Goal: Task Accomplishment & Management: Manage account settings

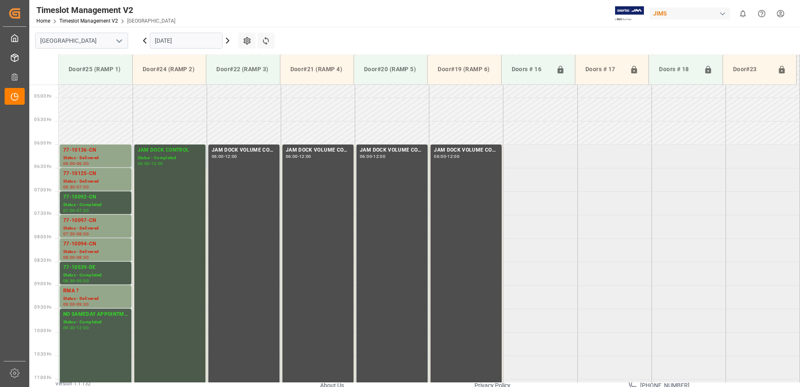
scroll to position [281, 0]
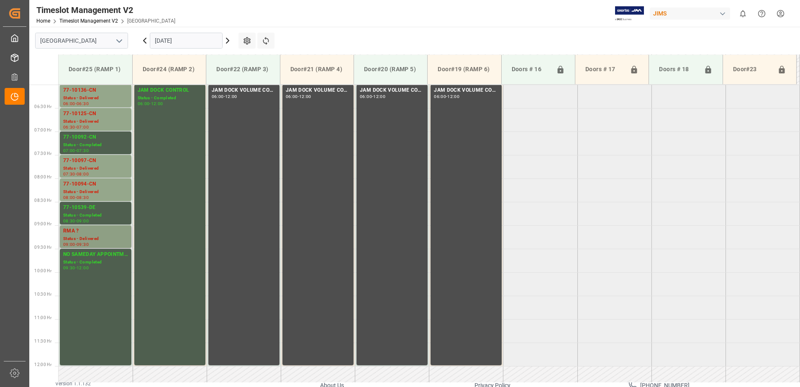
click at [92, 235] on div "Status - Delivered" at bounding box center [95, 238] width 65 height 7
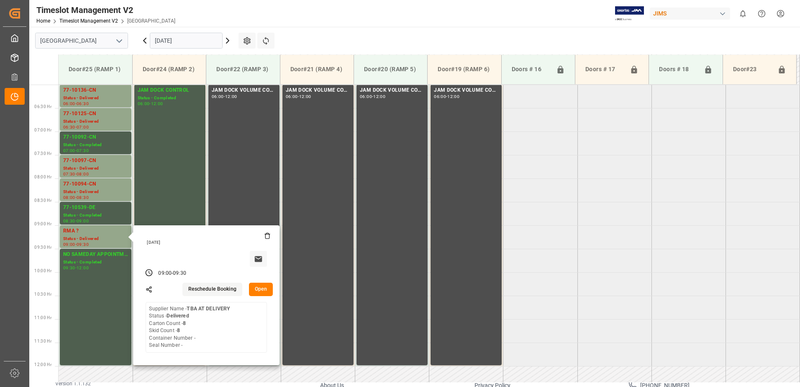
click at [199, 40] on input "[DATE]" at bounding box center [186, 41] width 73 height 16
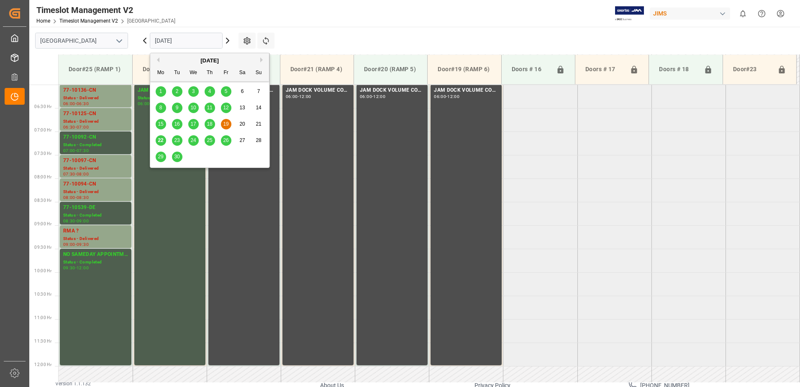
click at [162, 140] on span "22" at bounding box center [160, 140] width 5 height 6
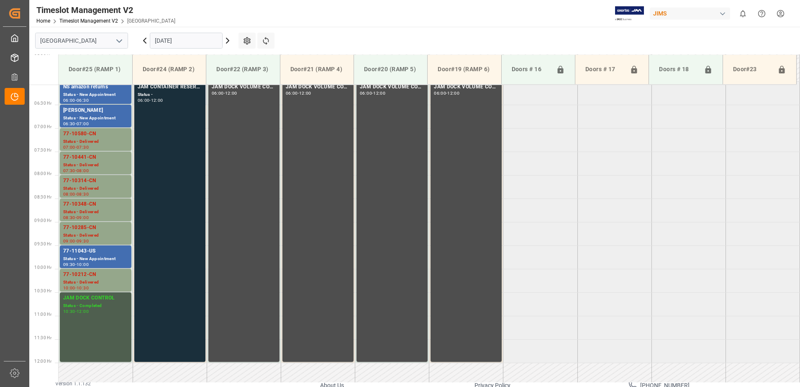
scroll to position [249, 0]
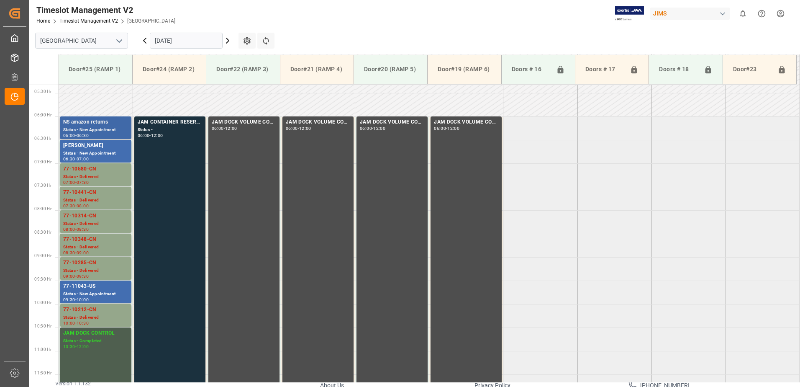
click at [85, 126] on div "NS amazon returns" at bounding box center [95, 122] width 65 height 8
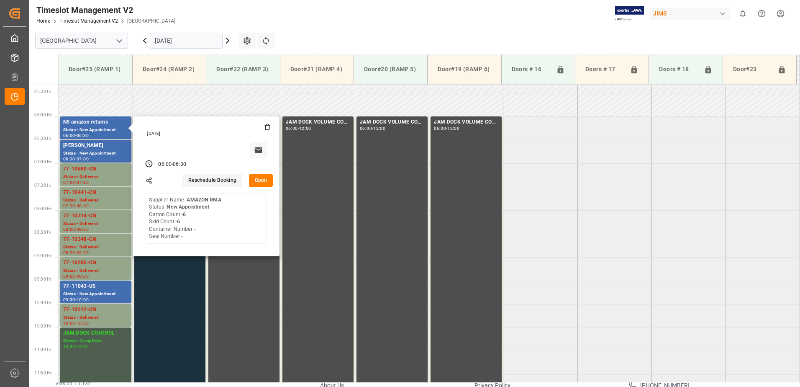
click at [262, 179] on button "Open" at bounding box center [261, 180] width 24 height 13
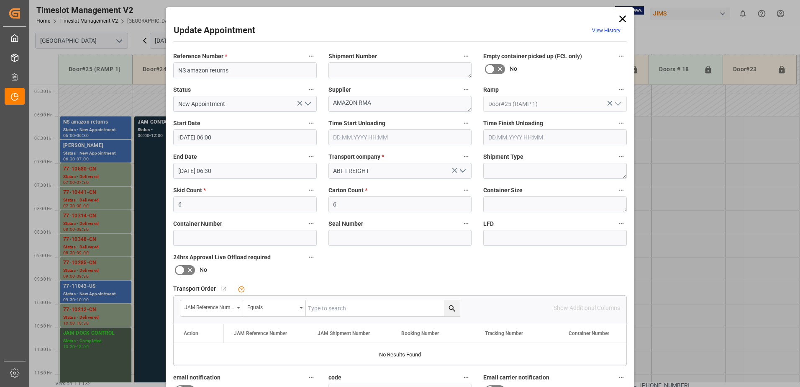
click at [307, 103] on icon "open menu" at bounding box center [308, 104] width 10 height 10
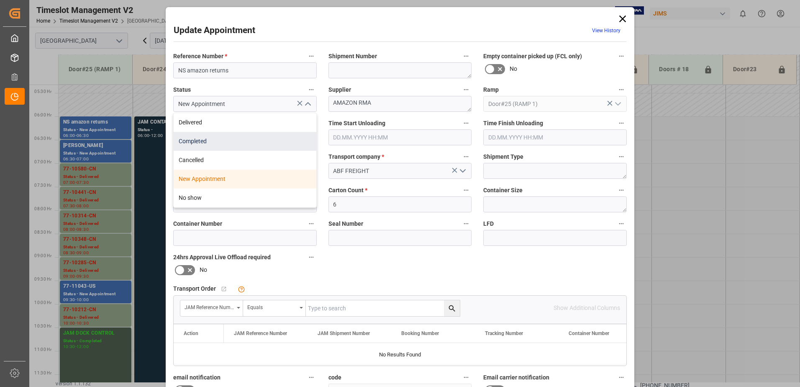
click at [221, 142] on div "Completed" at bounding box center [245, 141] width 143 height 19
type input "Completed"
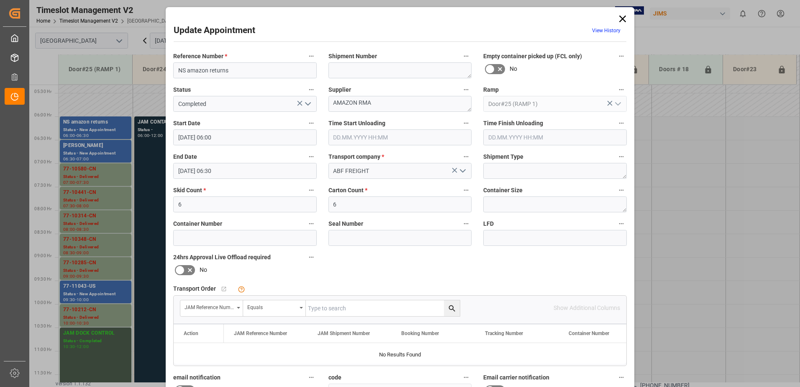
click at [367, 138] on input "text" at bounding box center [401, 137] width 144 height 16
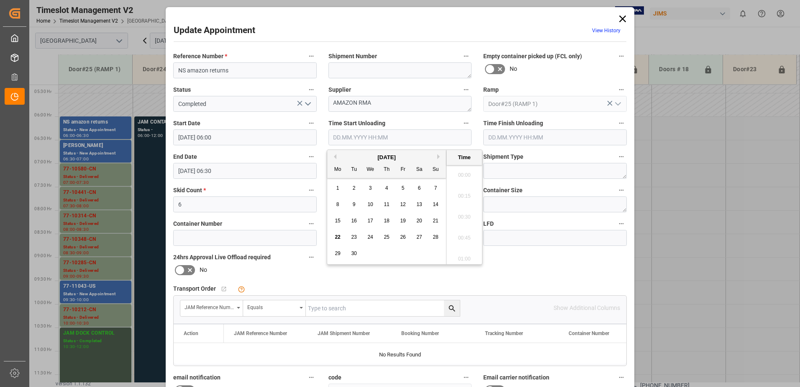
scroll to position [777, 0]
click at [337, 236] on span "22" at bounding box center [337, 237] width 5 height 6
click at [463, 172] on li "09:15" at bounding box center [465, 172] width 36 height 21
type input "22.09.2025 09:15"
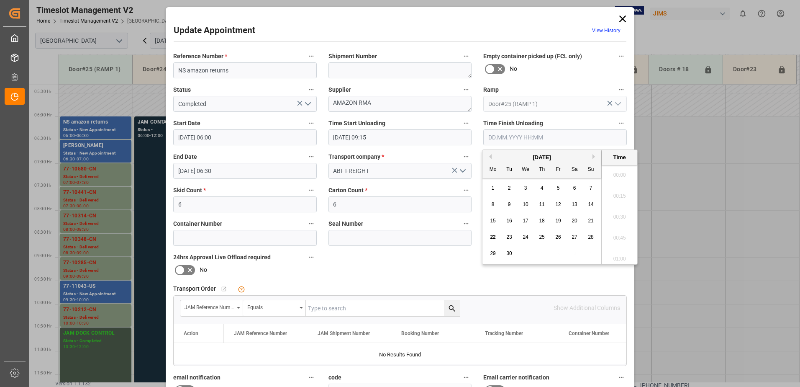
click at [517, 135] on input "text" at bounding box center [555, 137] width 144 height 16
click at [492, 235] on span "22" at bounding box center [492, 237] width 5 height 6
click at [618, 195] on li "09:30" at bounding box center [620, 193] width 36 height 21
click at [537, 138] on input "22.09.2025 09:30" at bounding box center [555, 137] width 144 height 16
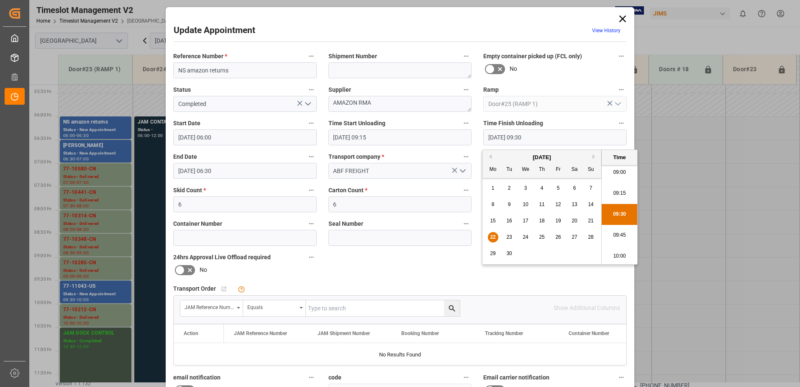
click at [622, 235] on li "09:45" at bounding box center [620, 235] width 36 height 21
type input "22.09.2025 09:45"
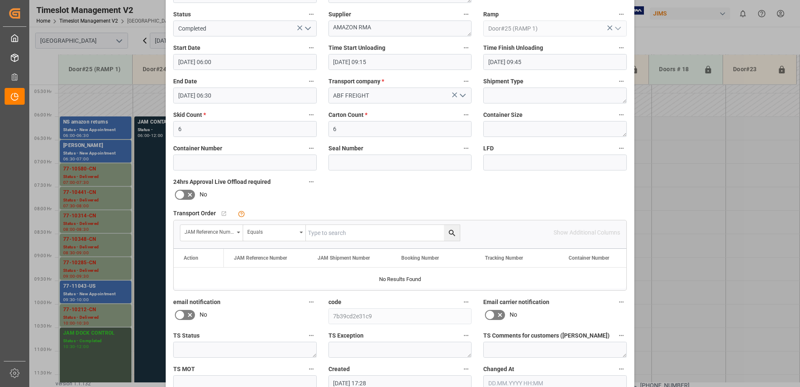
scroll to position [122, 0]
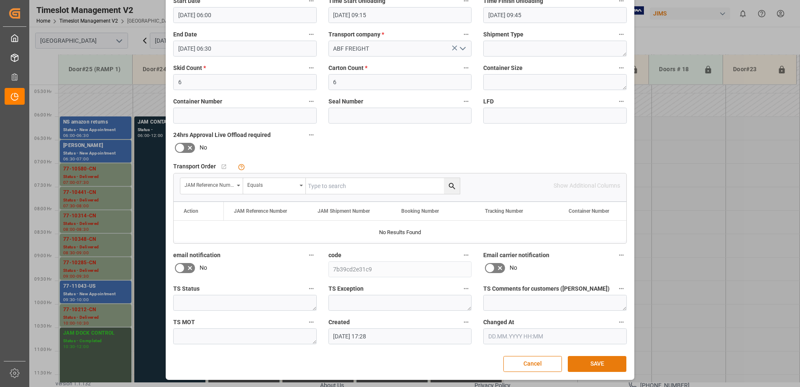
click at [594, 366] on button "SAVE" at bounding box center [597, 364] width 59 height 16
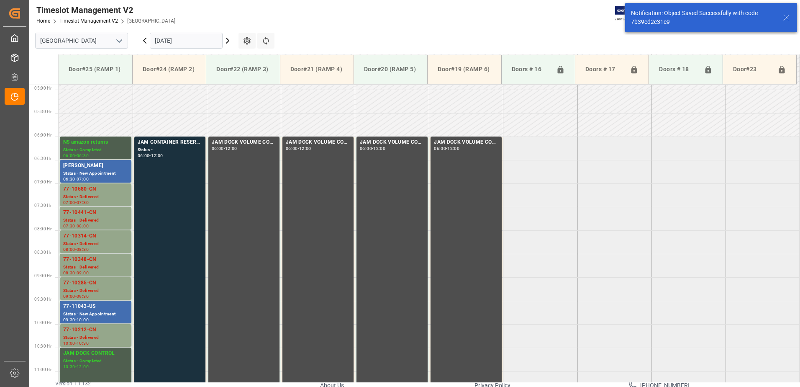
scroll to position [271, 0]
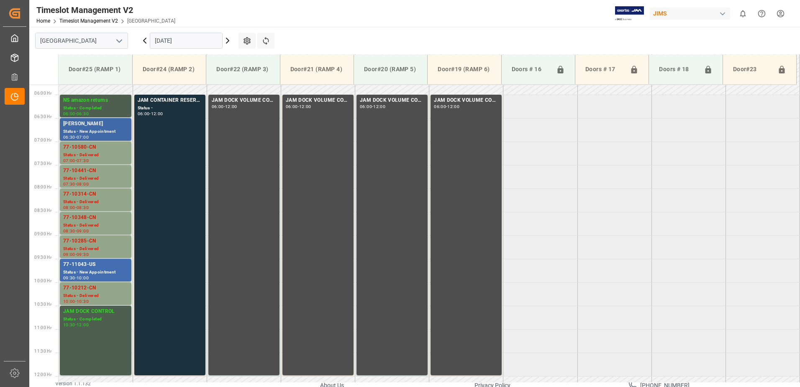
click at [83, 125] on div "[PERSON_NAME]" at bounding box center [95, 124] width 65 height 8
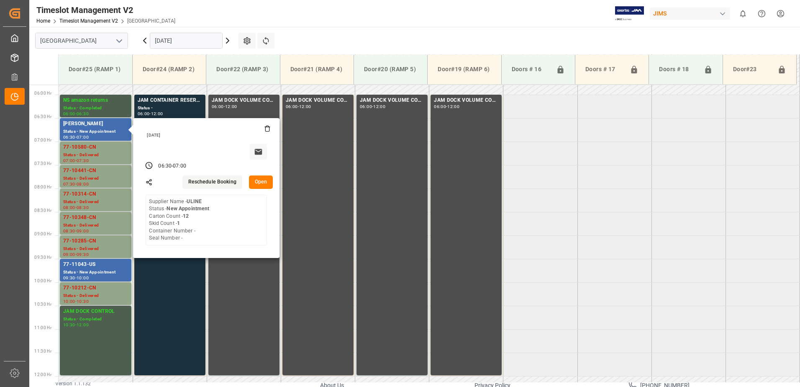
click at [205, 41] on input "[DATE]" at bounding box center [186, 41] width 73 height 16
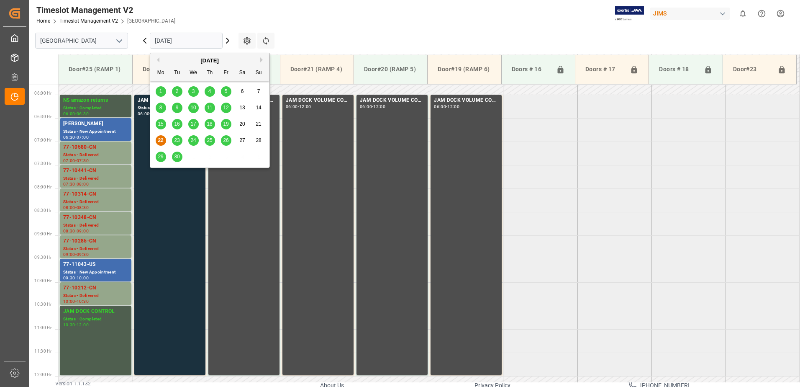
click at [177, 141] on span "23" at bounding box center [176, 140] width 5 height 6
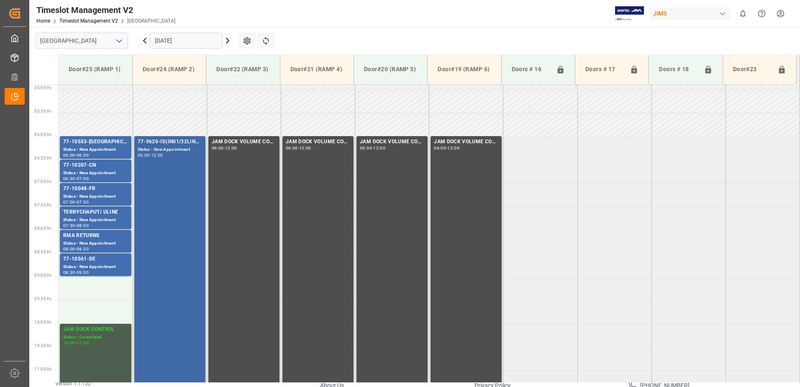
scroll to position [208, 0]
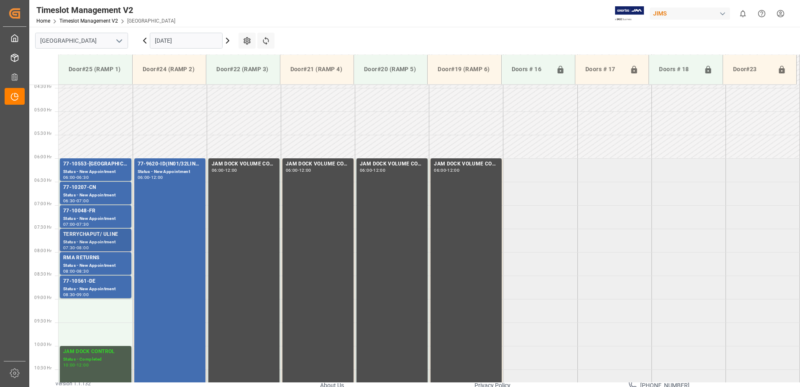
click at [99, 235] on div "TERRYCHAPUT/ ULINE" at bounding box center [95, 234] width 65 height 8
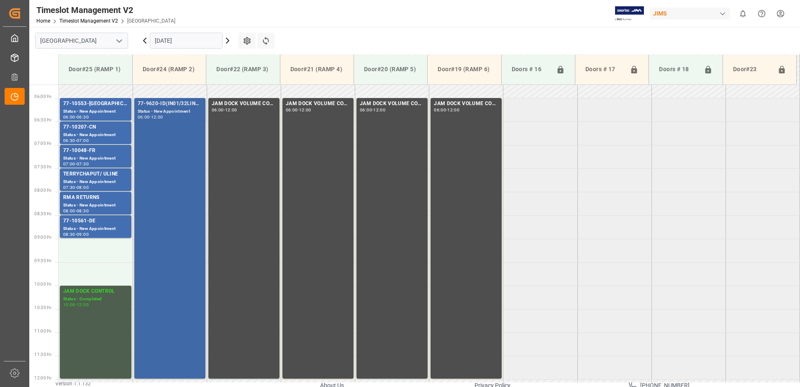
scroll to position [249, 0]
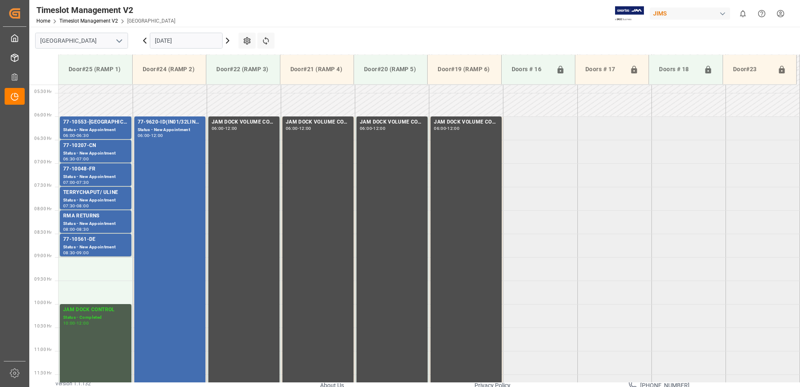
click at [196, 42] on input "23.09.2025" at bounding box center [186, 41] width 73 height 16
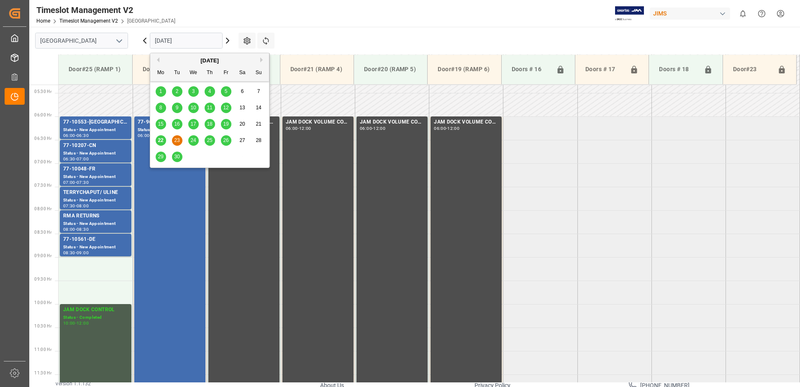
click at [226, 124] on span "19" at bounding box center [225, 124] width 5 height 6
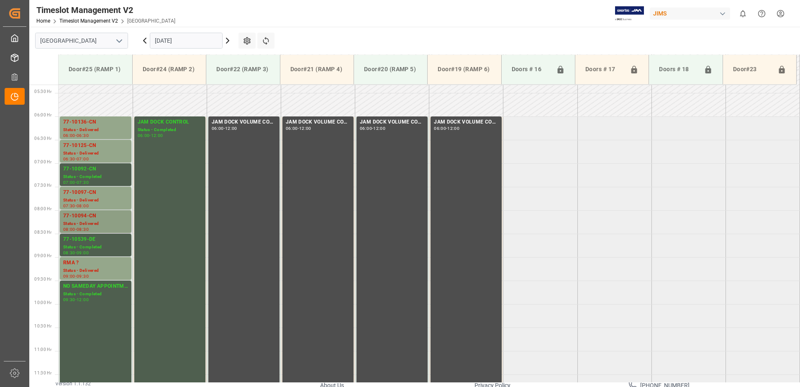
click at [102, 221] on div "Status - Delivered" at bounding box center [95, 223] width 65 height 7
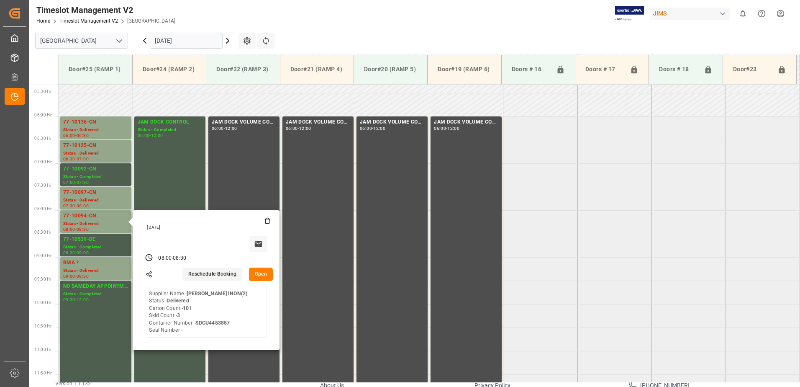
click at [264, 273] on button "Open" at bounding box center [261, 273] width 24 height 13
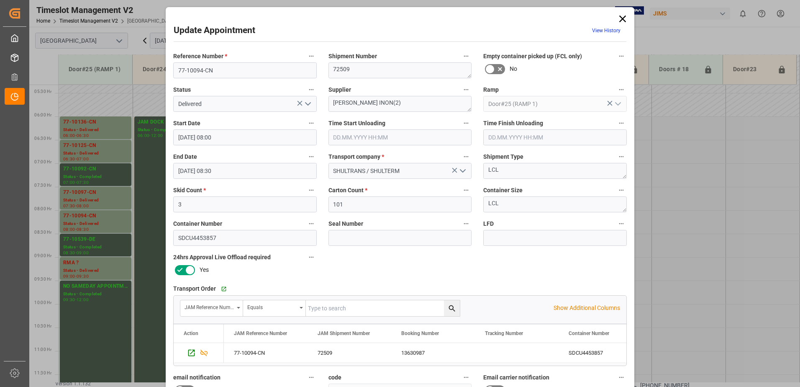
click at [303, 103] on icon "open menu" at bounding box center [308, 104] width 10 height 10
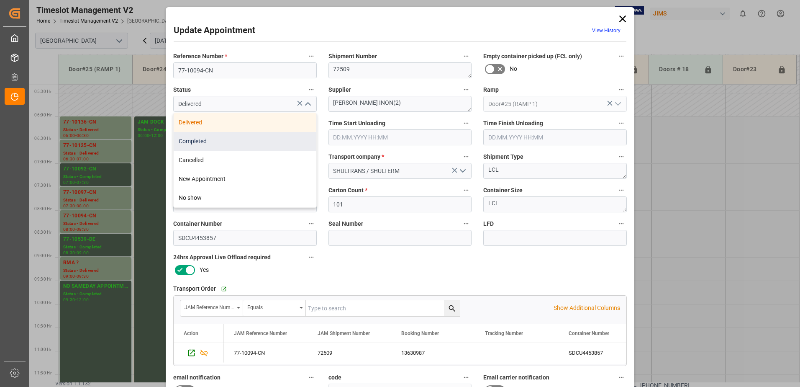
click at [218, 144] on div "Completed" at bounding box center [245, 141] width 143 height 19
type input "Completed"
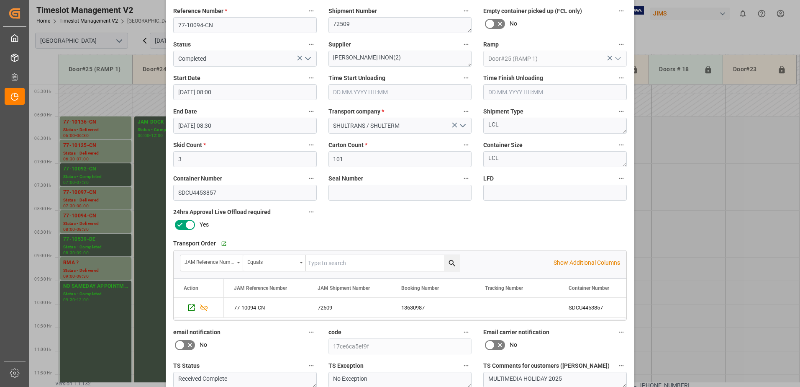
scroll to position [122, 0]
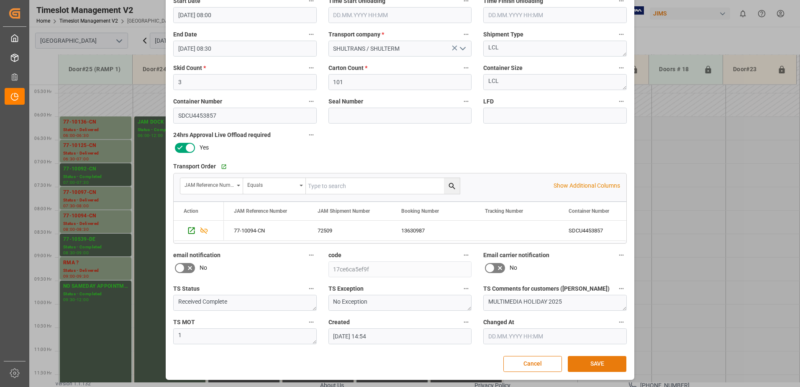
click at [599, 362] on button "SAVE" at bounding box center [597, 364] width 59 height 16
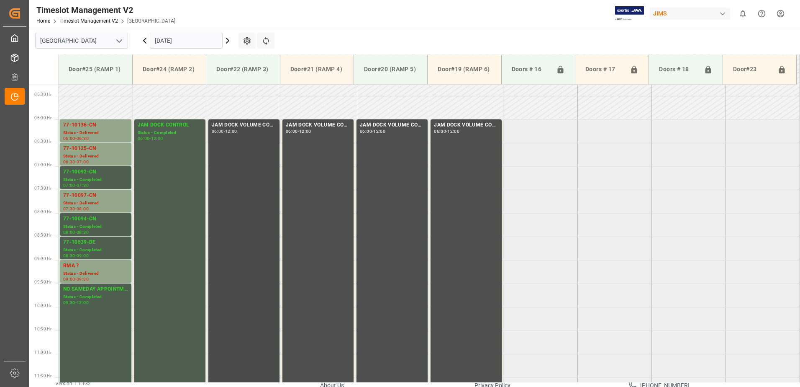
scroll to position [239, 0]
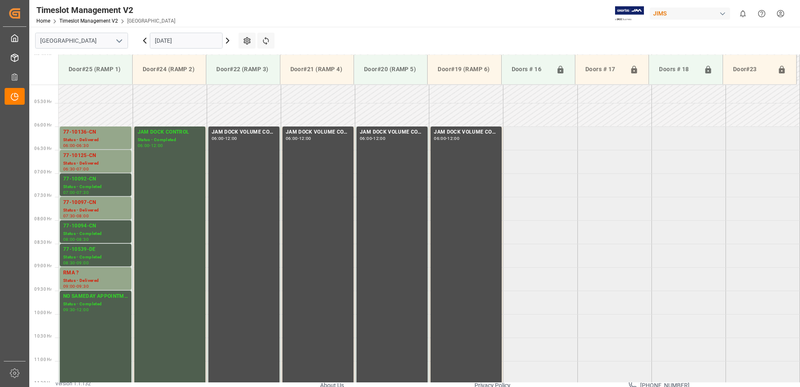
click at [184, 40] on input "19.09.2025" at bounding box center [186, 41] width 73 height 16
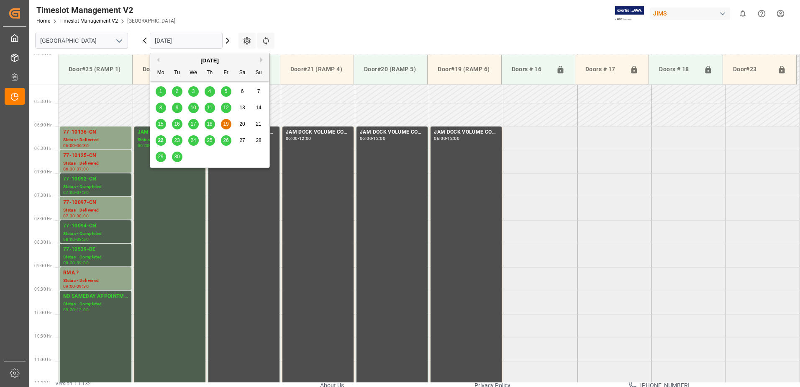
click at [161, 142] on span "22" at bounding box center [160, 140] width 5 height 6
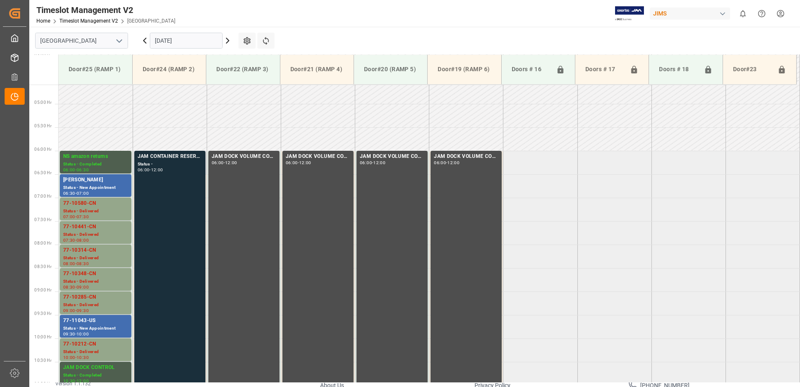
scroll to position [208, 0]
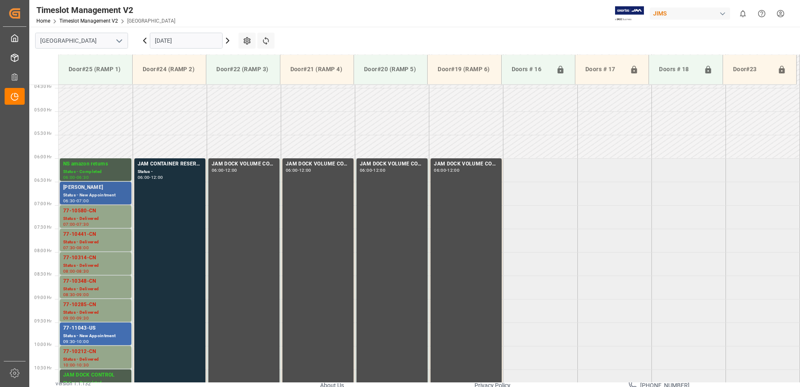
click at [81, 191] on div "[PERSON_NAME]" at bounding box center [95, 187] width 65 height 8
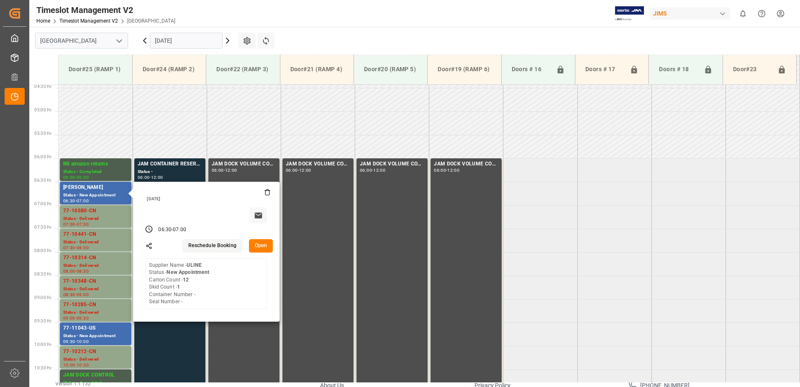
click at [262, 243] on button "Open" at bounding box center [261, 245] width 24 height 13
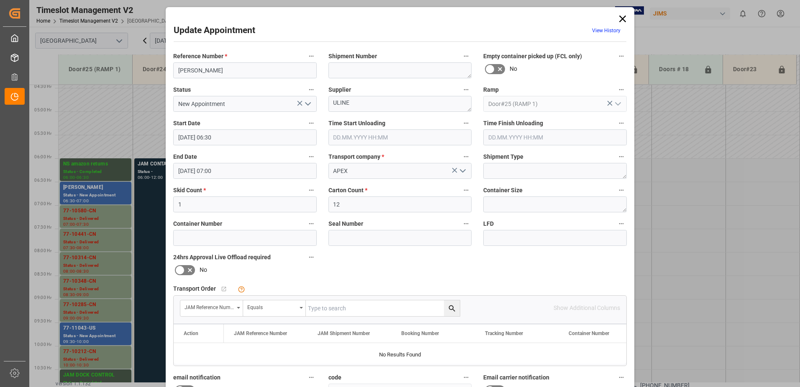
click at [307, 104] on icon "open menu" at bounding box center [308, 104] width 10 height 10
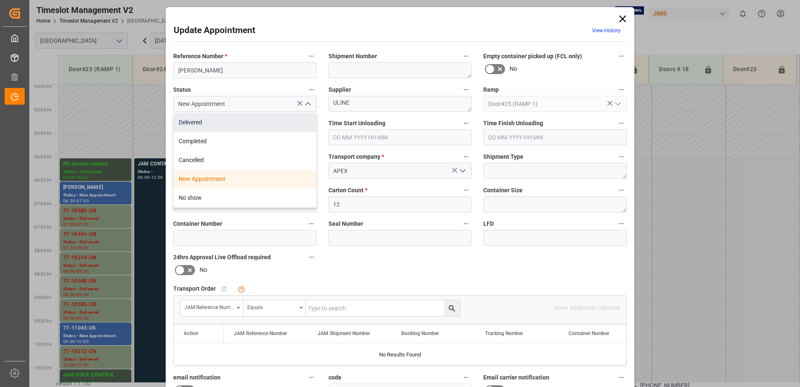
click at [238, 123] on div "Delivered" at bounding box center [245, 122] width 143 height 19
type input "Delivered"
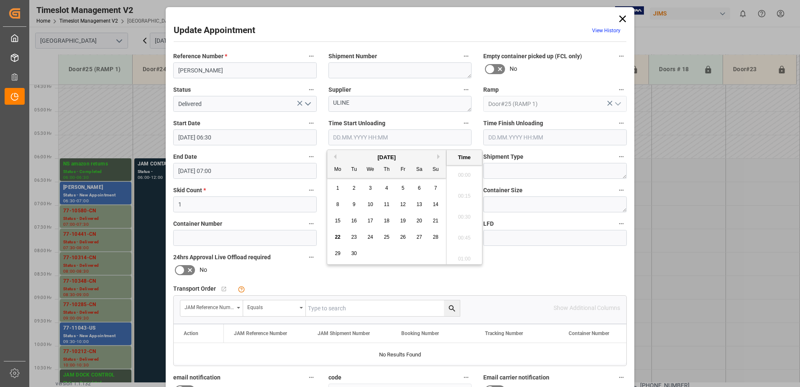
scroll to position [777, 0]
click at [377, 140] on input "text" at bounding box center [401, 137] width 144 height 16
click at [336, 237] on span "22" at bounding box center [337, 237] width 5 height 6
click at [464, 234] on li "10:00" at bounding box center [465, 235] width 36 height 21
type input "22.09.2025 10:00"
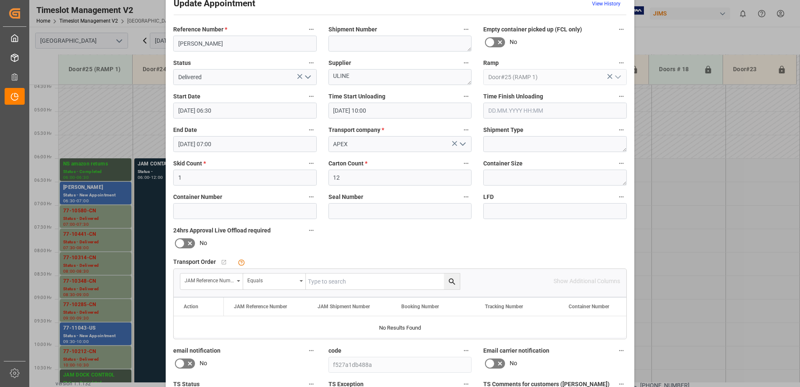
scroll to position [122, 0]
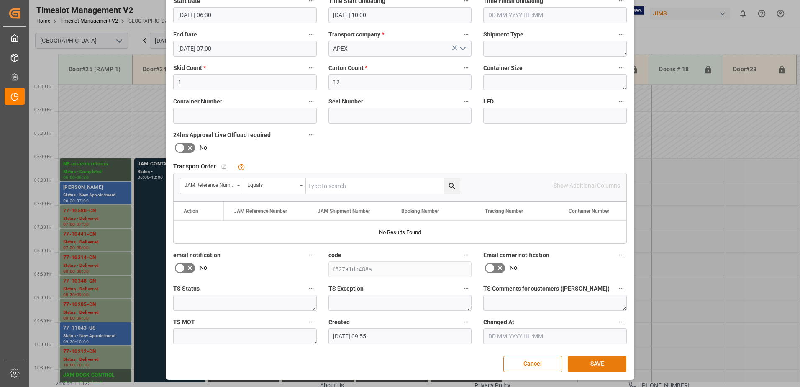
click at [596, 365] on button "SAVE" at bounding box center [597, 364] width 59 height 16
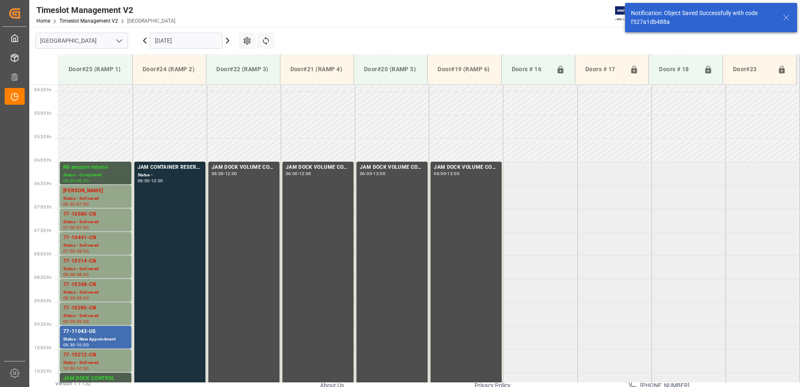
scroll to position [229, 0]
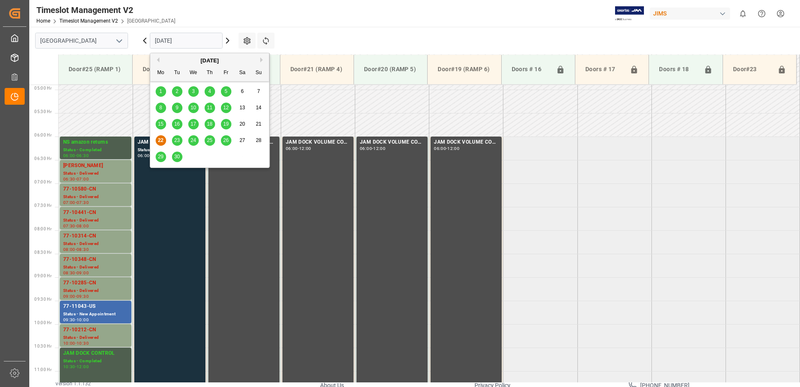
click at [185, 40] on input "[DATE]" at bounding box center [186, 41] width 73 height 16
click at [228, 126] on span "19" at bounding box center [225, 124] width 5 height 6
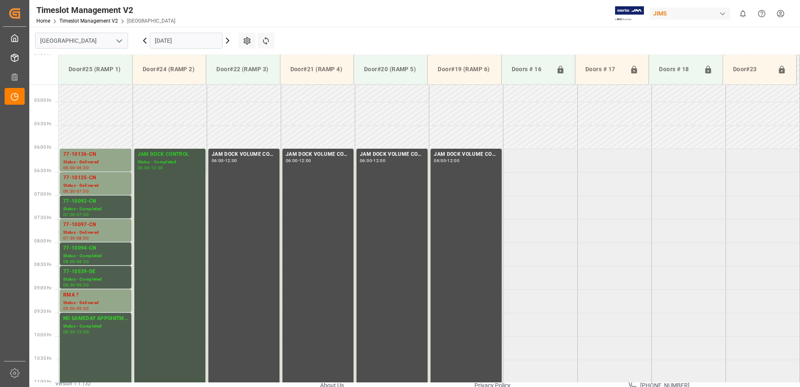
scroll to position [208, 0]
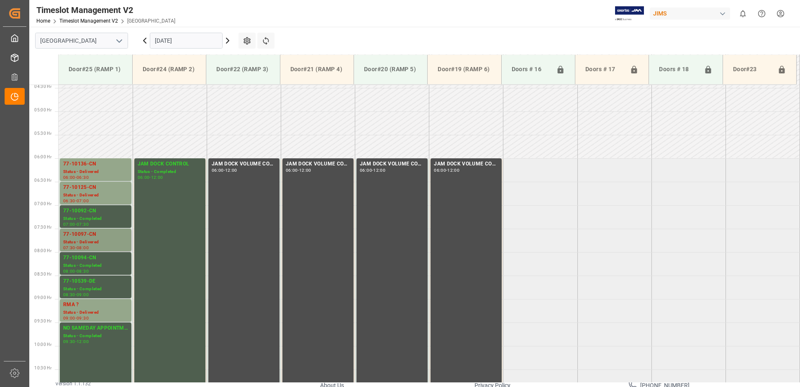
click at [90, 238] on div "77-10097-CN" at bounding box center [95, 234] width 65 height 8
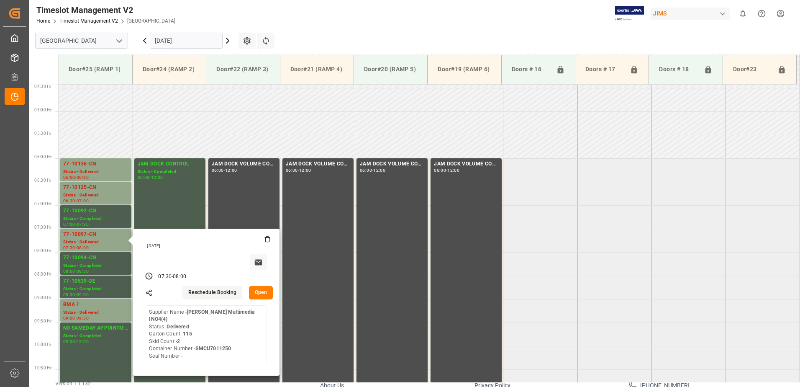
click at [262, 292] on button "Open" at bounding box center [261, 292] width 24 height 13
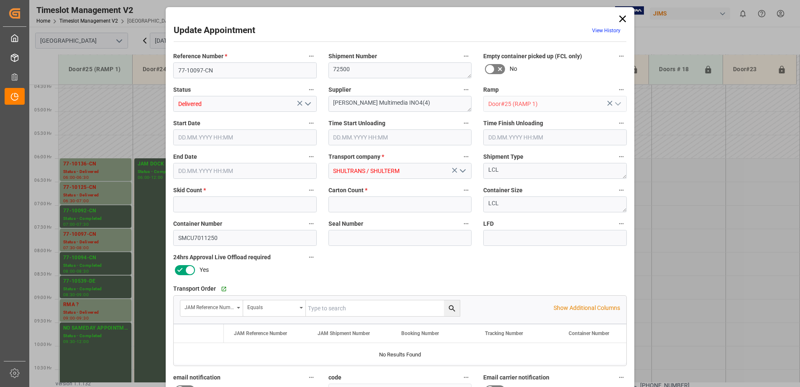
type input "2"
type input "115"
type input "19.09.2025 07:30"
type input "19.09.2025 08:00"
type input "17.09.2025 14:53"
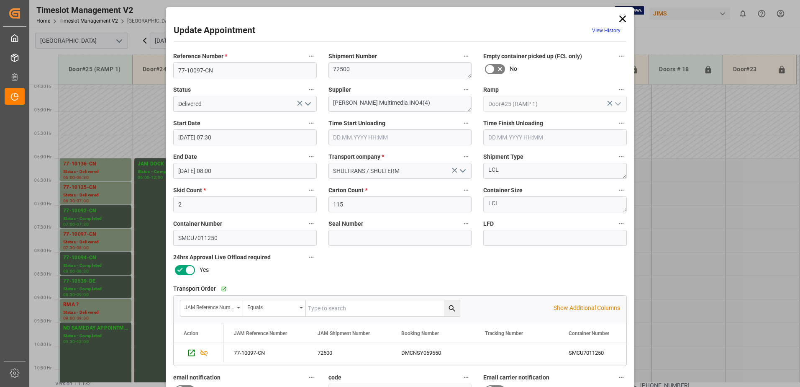
click at [307, 104] on icon "open menu" at bounding box center [308, 104] width 10 height 10
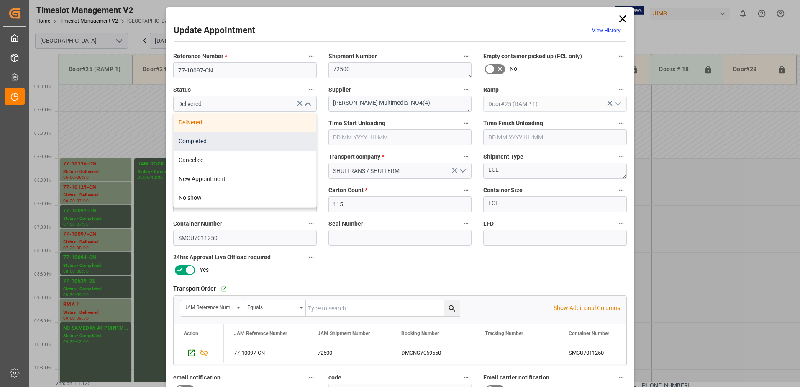
click at [244, 143] on div "Completed" at bounding box center [245, 141] width 143 height 19
type input "Completed"
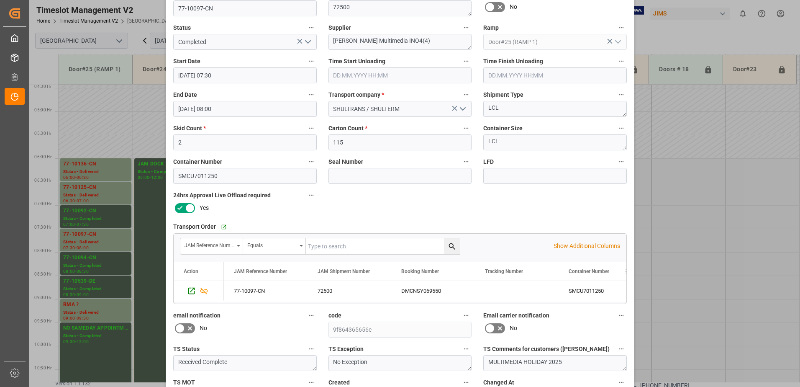
scroll to position [122, 0]
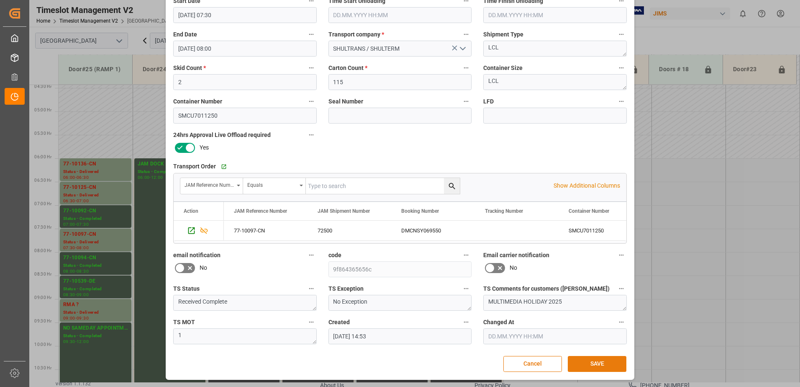
click at [593, 364] on button "SAVE" at bounding box center [597, 364] width 59 height 16
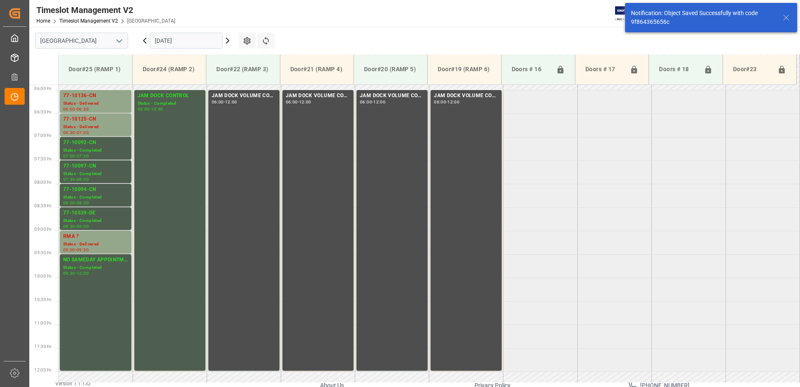
scroll to position [276, 0]
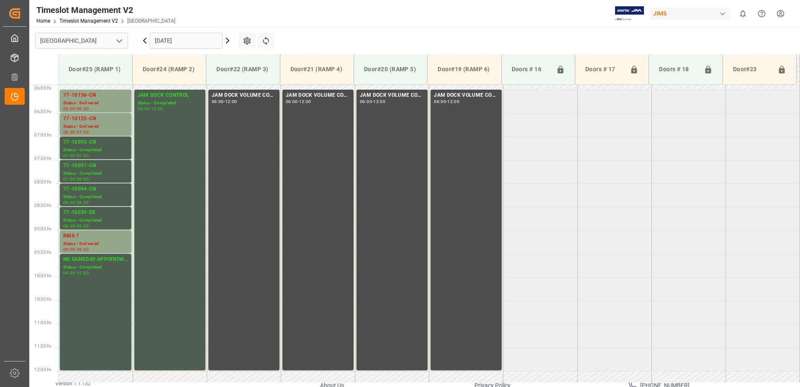
click at [144, 39] on icon at bounding box center [145, 41] width 10 height 10
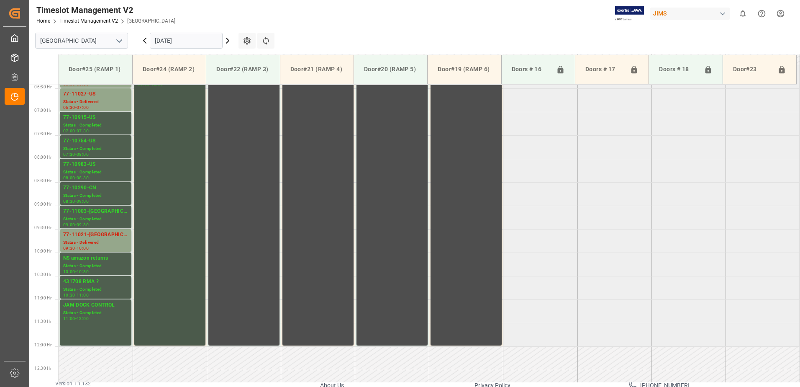
scroll to position [291, 0]
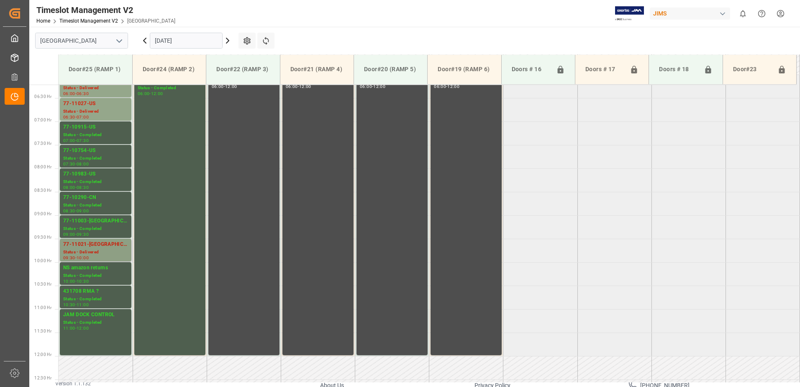
click at [92, 249] on div "Status - Delivered" at bounding box center [95, 252] width 65 height 7
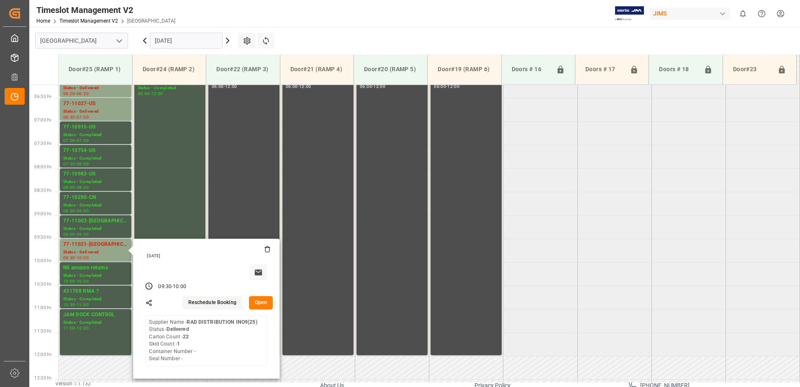
click at [260, 301] on button "Open" at bounding box center [261, 302] width 24 height 13
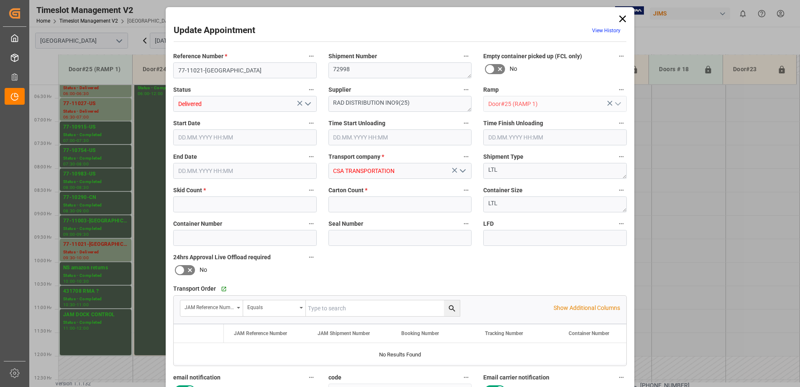
type input "1"
type input "22"
type input "18.09.2025 09:30"
type input "18.09.2025 10:00"
type input "16.09.2025 14:27"
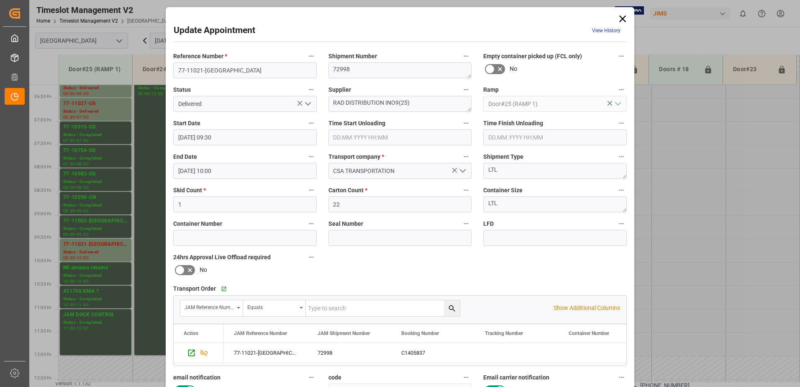
click at [306, 104] on icon "open menu" at bounding box center [308, 104] width 10 height 10
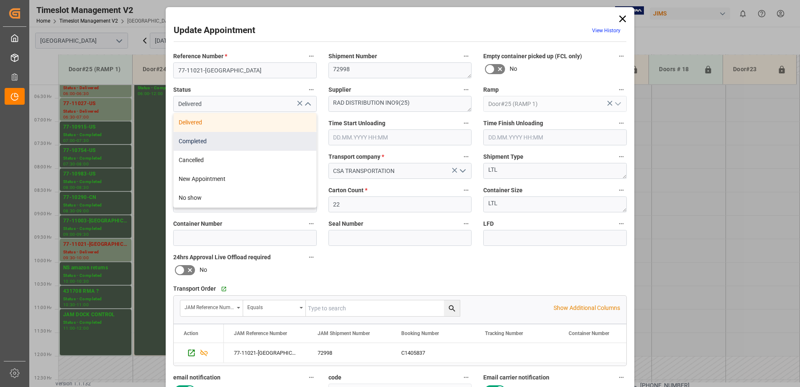
click at [240, 142] on div "Completed" at bounding box center [245, 141] width 143 height 19
type input "Completed"
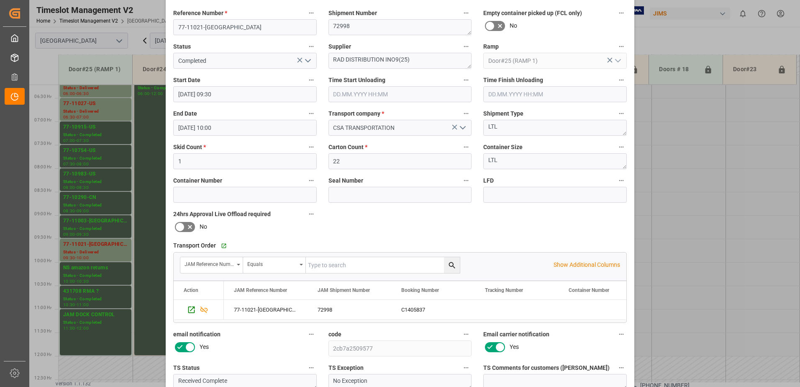
scroll to position [122, 0]
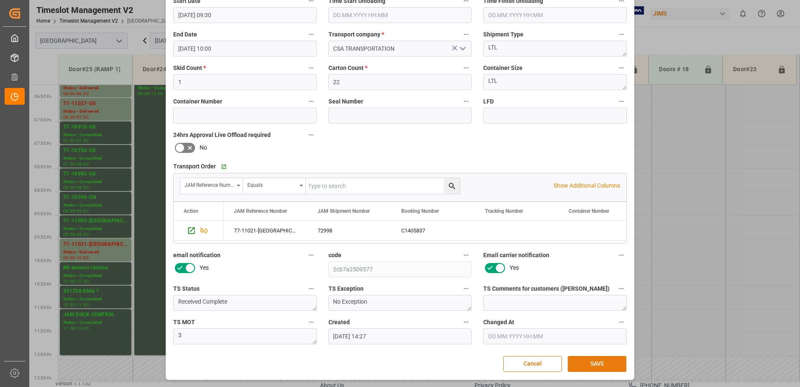
click at [591, 366] on button "SAVE" at bounding box center [597, 364] width 59 height 16
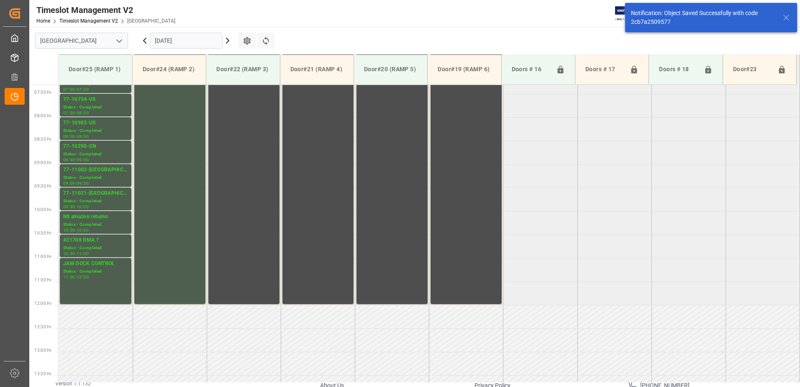
scroll to position [370, 0]
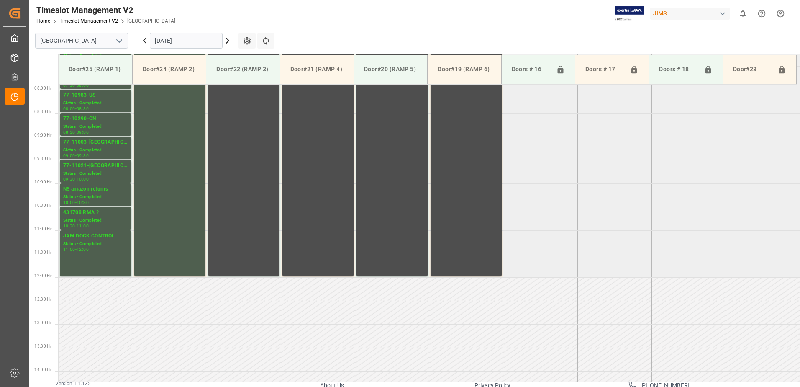
click at [227, 41] on icon at bounding box center [228, 41] width 10 height 10
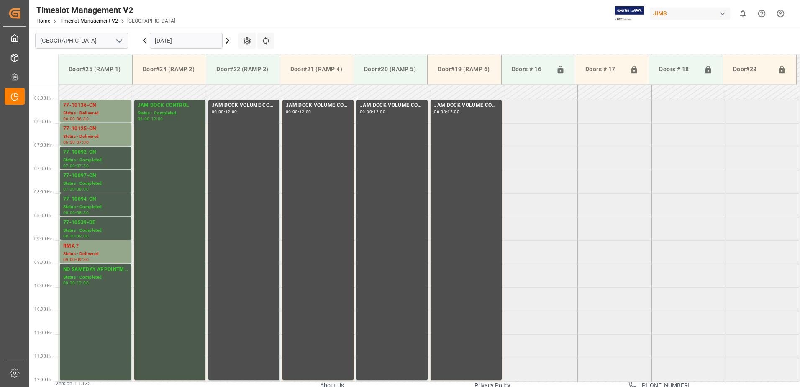
scroll to position [208, 0]
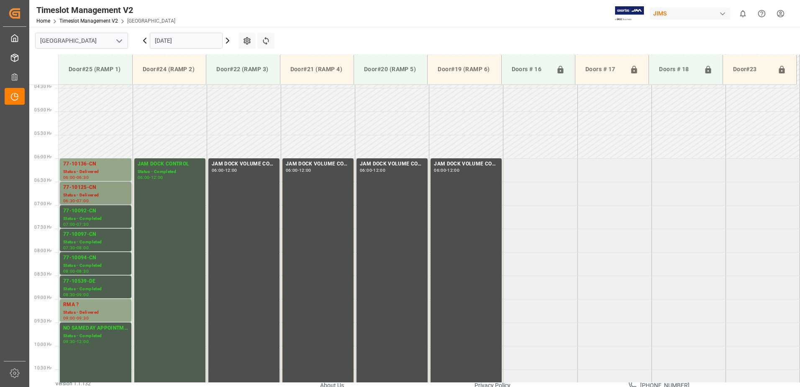
click at [90, 187] on div "77-10125-CN" at bounding box center [95, 187] width 65 height 8
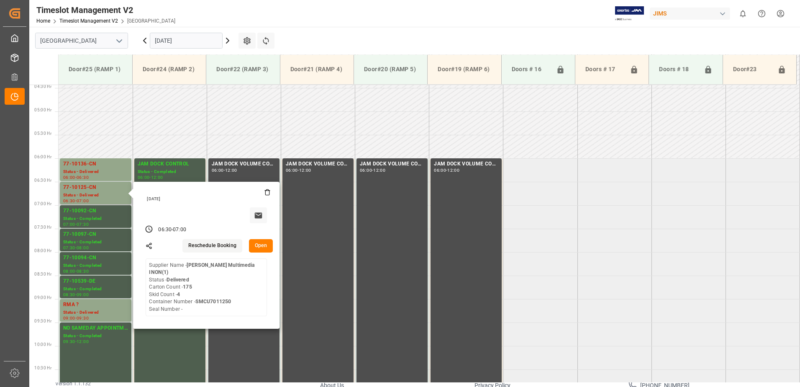
click at [261, 247] on button "Open" at bounding box center [261, 245] width 24 height 13
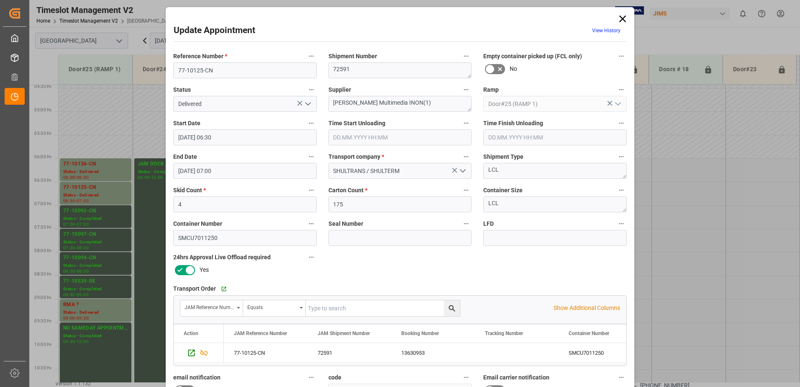
click at [309, 104] on icon "open menu" at bounding box center [308, 104] width 10 height 10
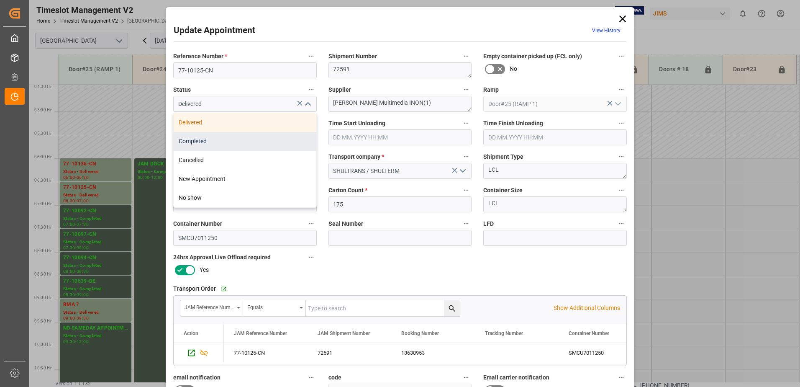
click at [234, 144] on div "Completed" at bounding box center [245, 141] width 143 height 19
type input "Completed"
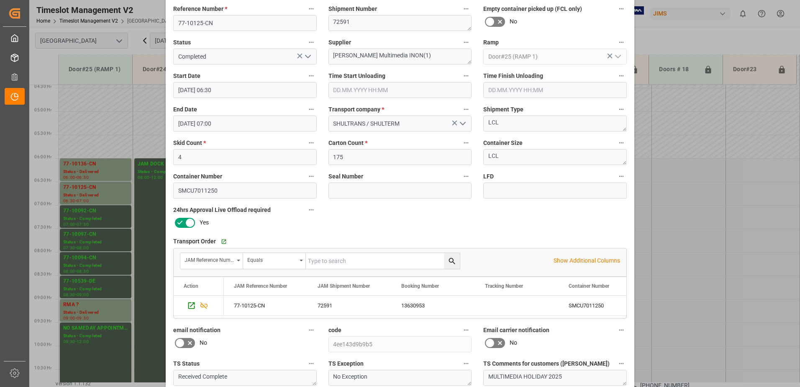
scroll to position [122, 0]
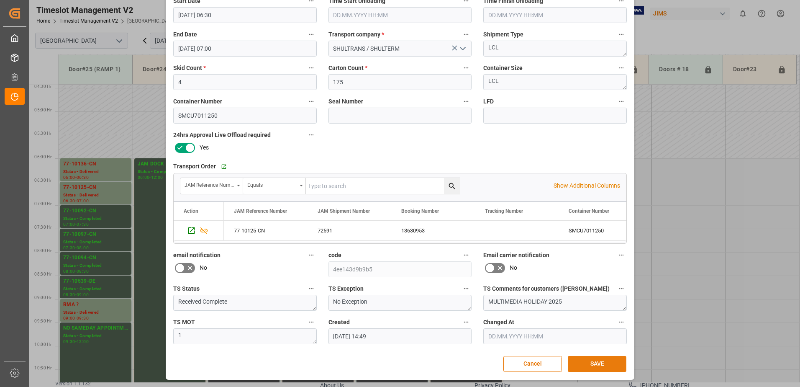
click at [590, 363] on button "SAVE" at bounding box center [597, 364] width 59 height 16
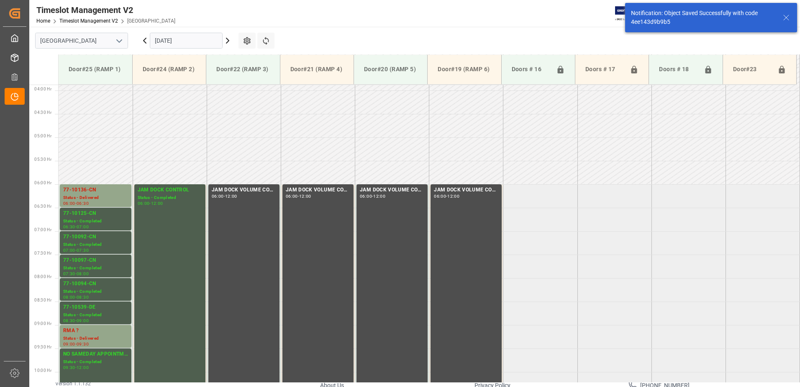
scroll to position [229, 0]
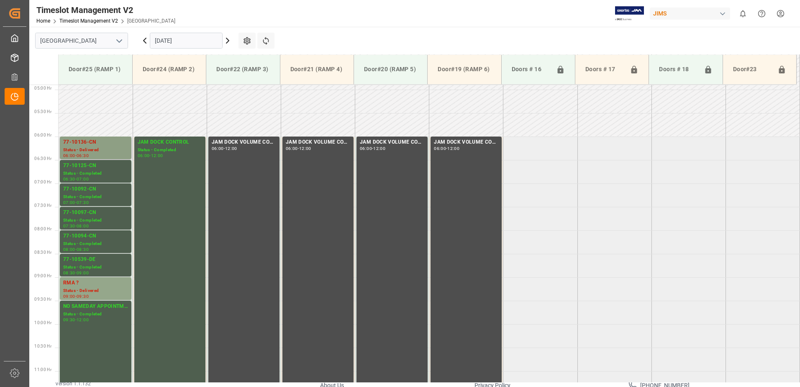
click at [94, 144] on div "77-10136-CN" at bounding box center [95, 142] width 65 height 8
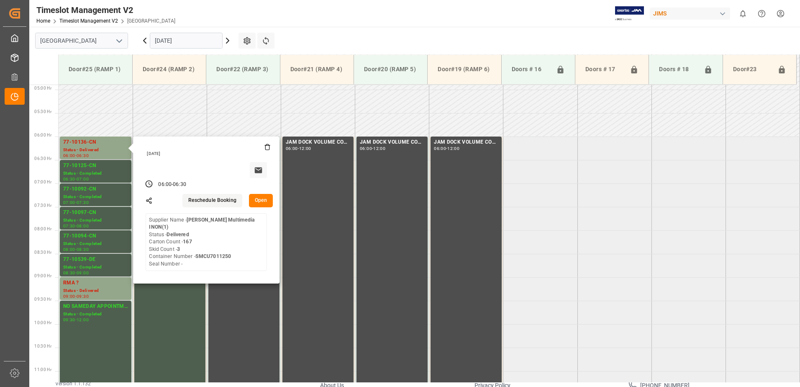
click at [262, 200] on button "Open" at bounding box center [261, 200] width 24 height 13
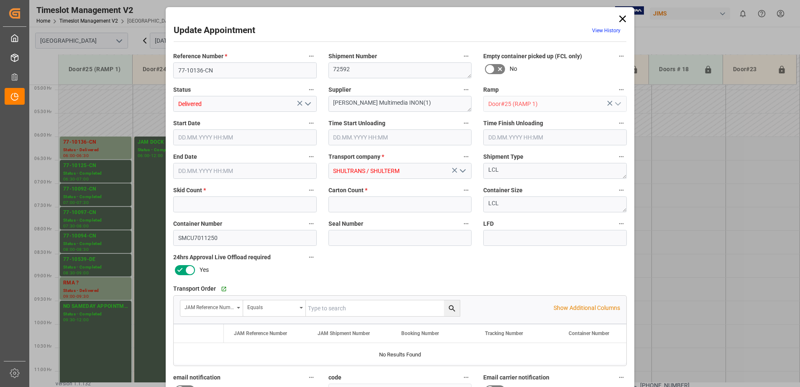
type input "3"
type input "167"
type input "19.09.2025 06:00"
type input "19.09.2025 06:30"
type input "17.09.2025 14:49"
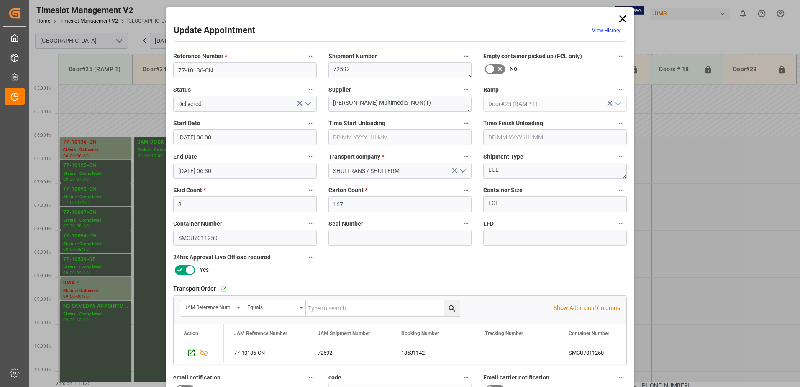
click at [307, 103] on icon "open menu" at bounding box center [308, 104] width 10 height 10
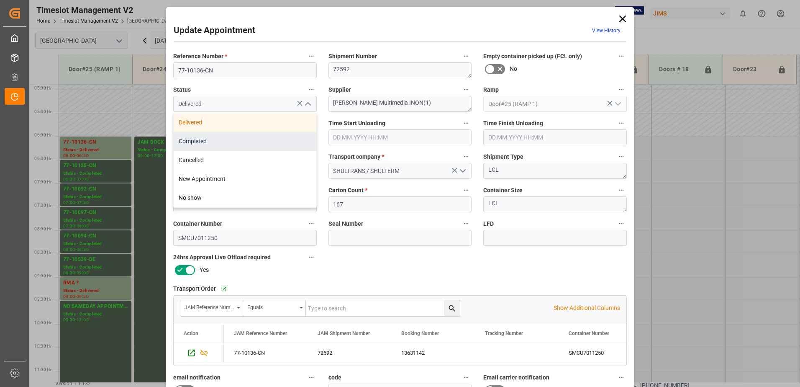
click at [270, 144] on div "Completed" at bounding box center [245, 141] width 143 height 19
type input "Completed"
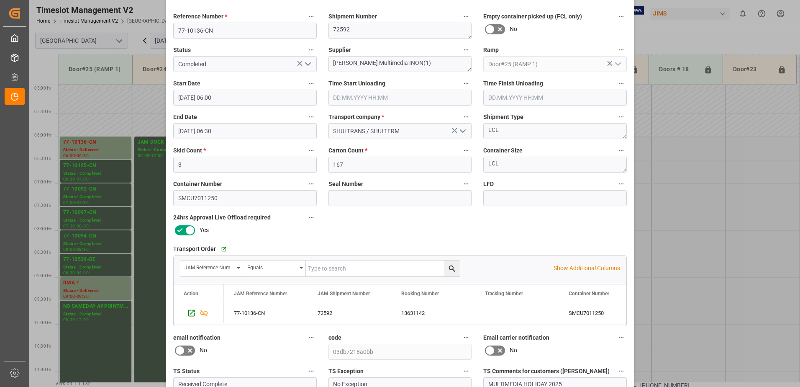
scroll to position [122, 0]
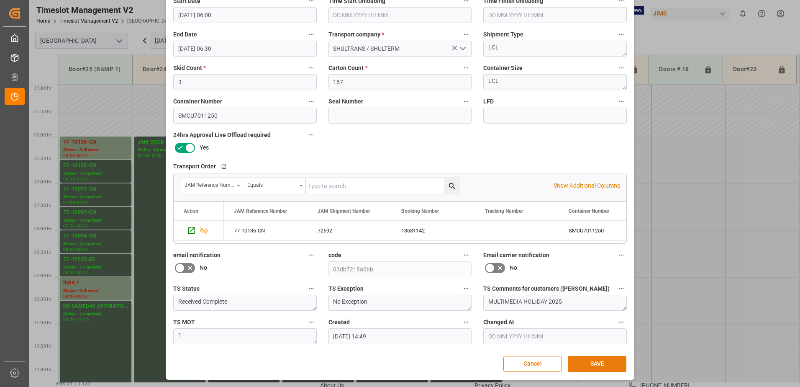
click at [586, 357] on button "SAVE" at bounding box center [597, 364] width 59 height 16
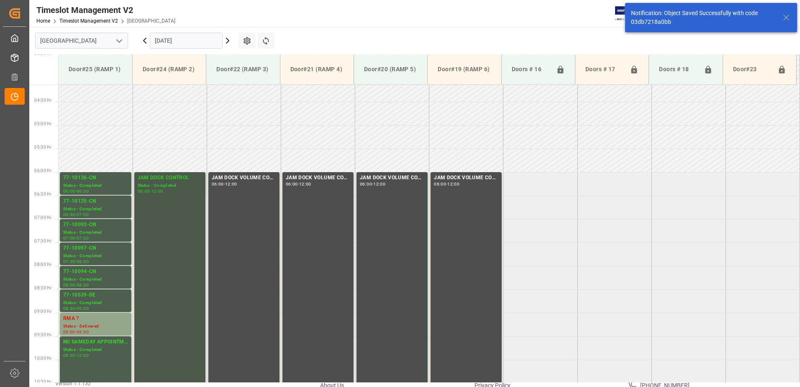
scroll to position [229, 0]
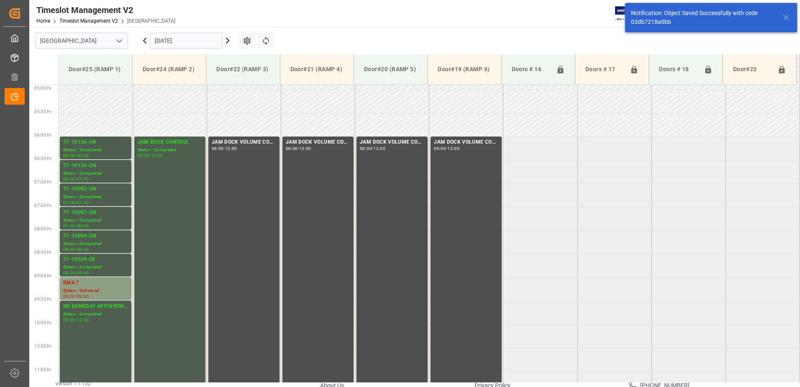
click at [84, 283] on div "RMA ?" at bounding box center [95, 283] width 65 height 8
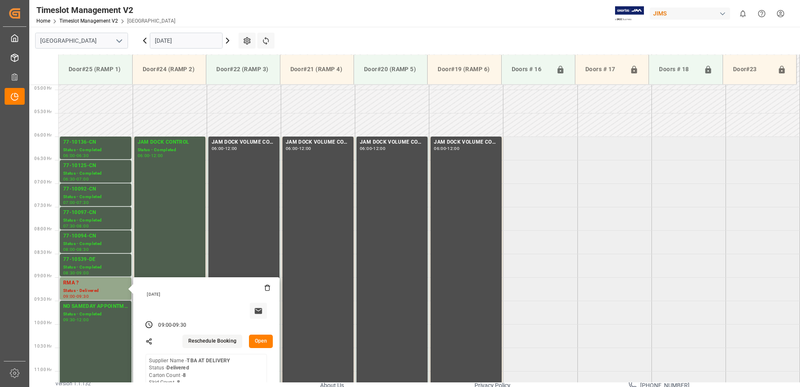
click at [262, 342] on button "Open" at bounding box center [261, 340] width 24 height 13
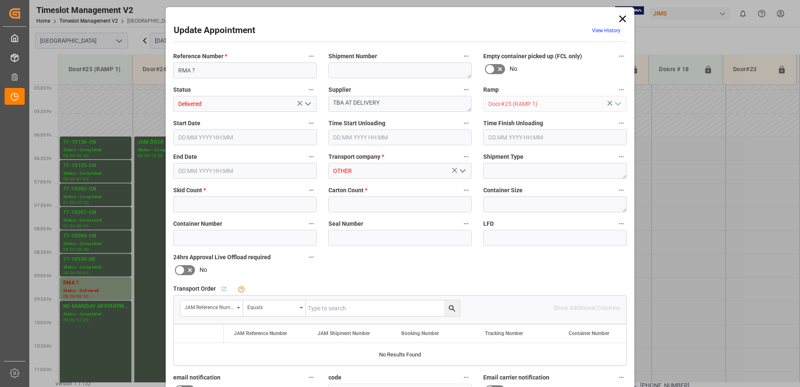
type input "8"
type input "19.09.2025 09:00"
type input "19.09.2025 09:30"
type input "18.09.2025 17:21"
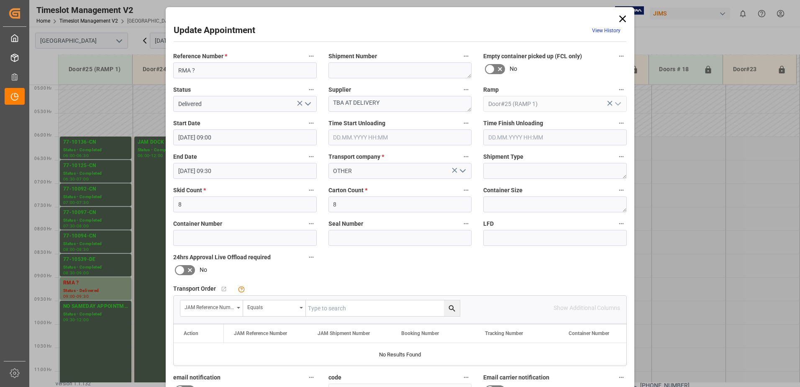
click at [307, 103] on icon "open menu" at bounding box center [308, 104] width 10 height 10
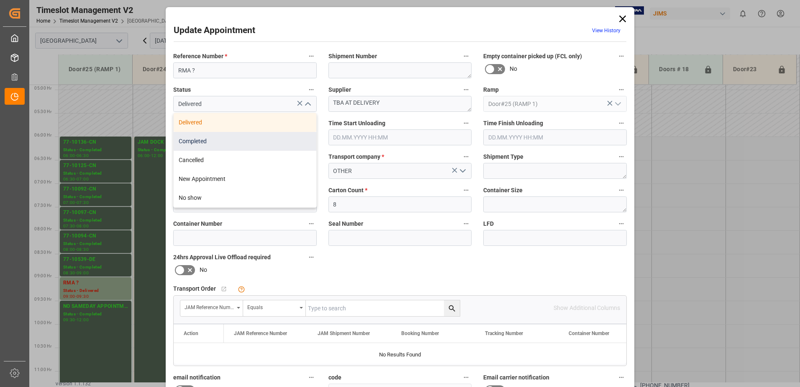
click at [243, 141] on div "Completed" at bounding box center [245, 141] width 143 height 19
type input "Completed"
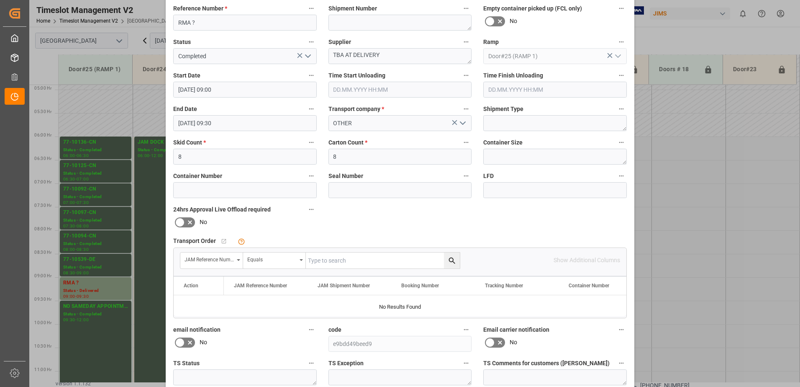
scroll to position [122, 0]
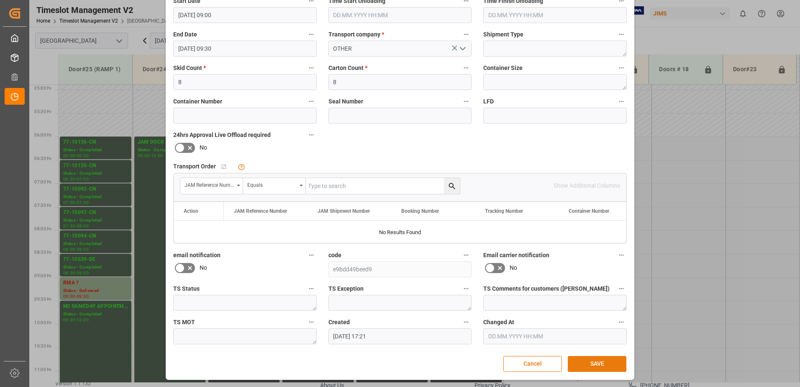
click at [586, 360] on button "SAVE" at bounding box center [597, 364] width 59 height 16
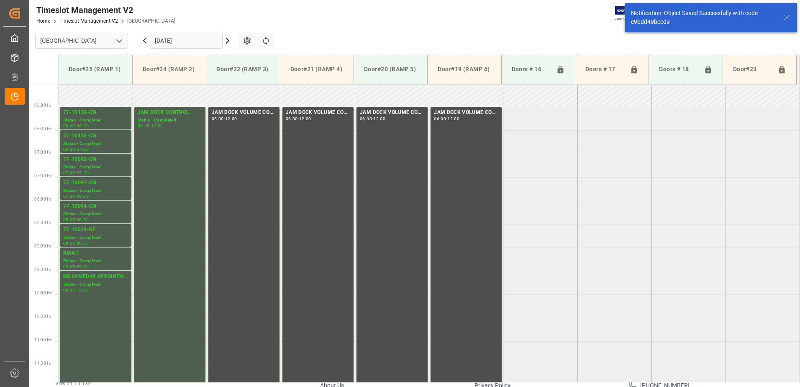
scroll to position [244, 0]
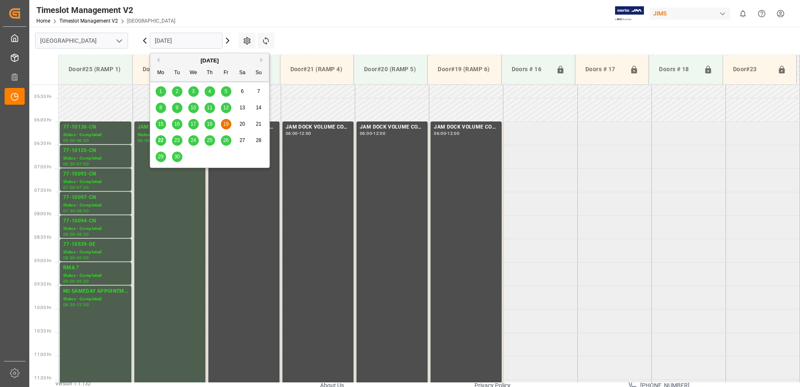
click at [206, 38] on input "19.09.2025" at bounding box center [186, 41] width 73 height 16
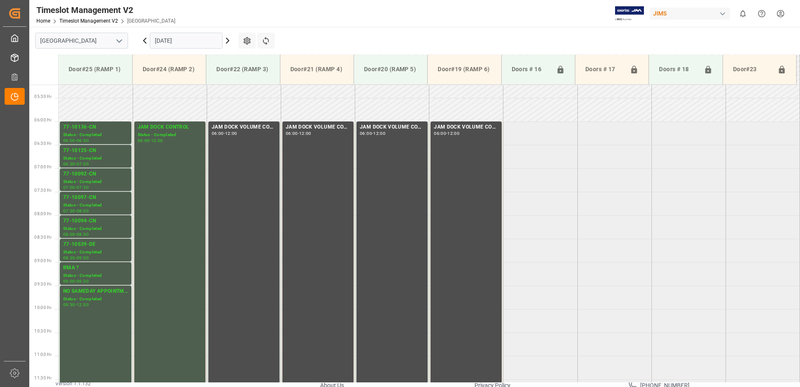
click at [473, 8] on div "Timeslot Management V2 Home Timeslot Management V2 Montreal JIMS 0 Notification…" at bounding box center [411, 13] width 777 height 27
click at [144, 40] on icon at bounding box center [145, 40] width 3 height 5
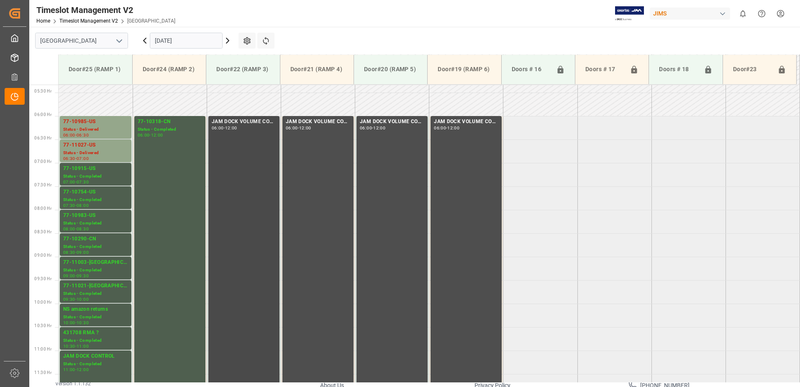
scroll to position [249, 0]
click at [90, 151] on div "Status - Delivered" at bounding box center [95, 153] width 65 height 7
click at [91, 126] on div "77-10985-US" at bounding box center [95, 122] width 65 height 8
click at [105, 146] on div "77-11027-US" at bounding box center [95, 145] width 65 height 8
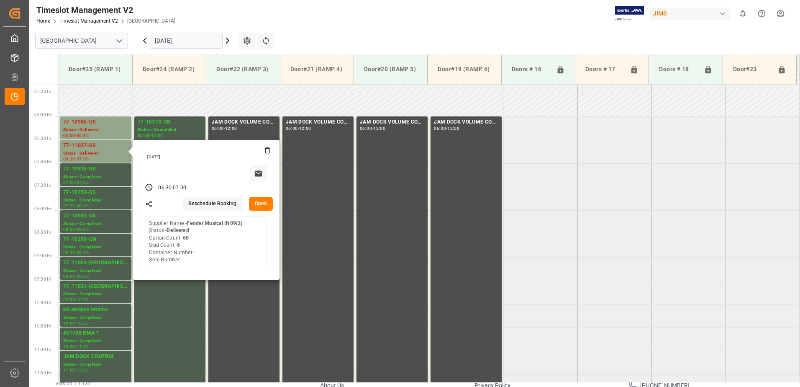
click at [258, 202] on button "Open" at bounding box center [261, 203] width 24 height 13
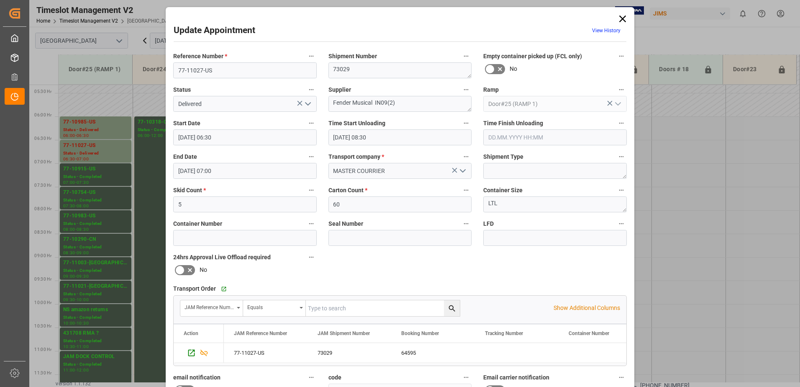
click at [308, 104] on polyline "open menu" at bounding box center [308, 104] width 5 height 3
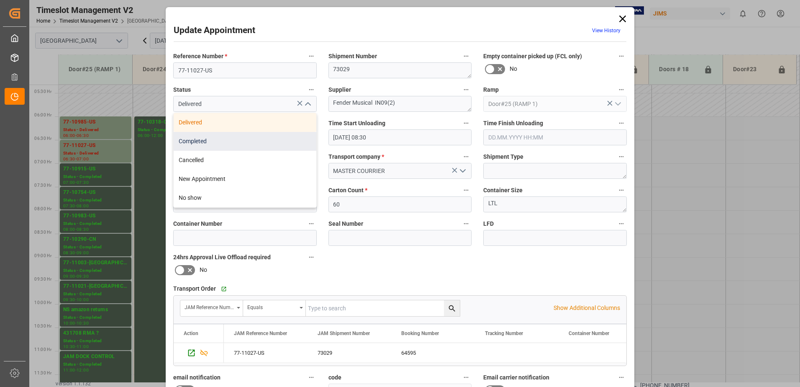
click at [252, 144] on div "Completed" at bounding box center [245, 141] width 143 height 19
type input "Completed"
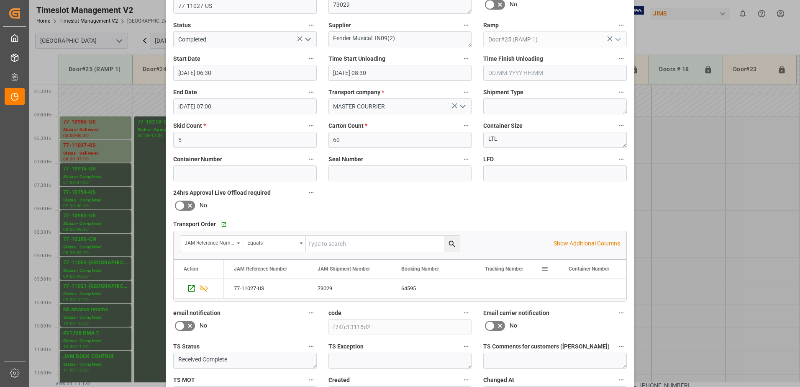
scroll to position [122, 0]
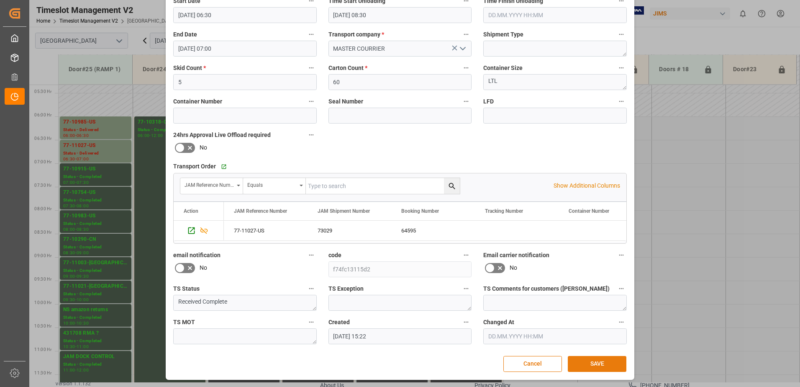
click at [590, 365] on button "SAVE" at bounding box center [597, 364] width 59 height 16
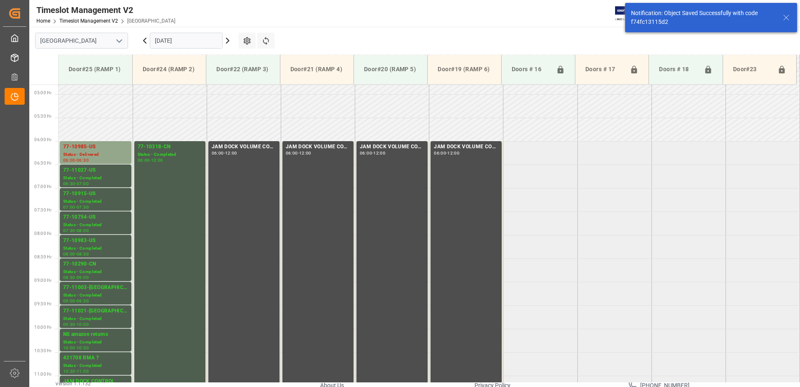
scroll to position [229, 0]
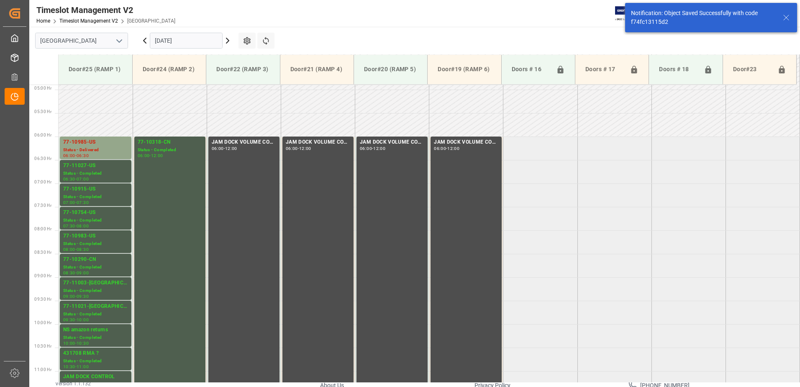
click at [146, 41] on icon at bounding box center [145, 41] width 10 height 10
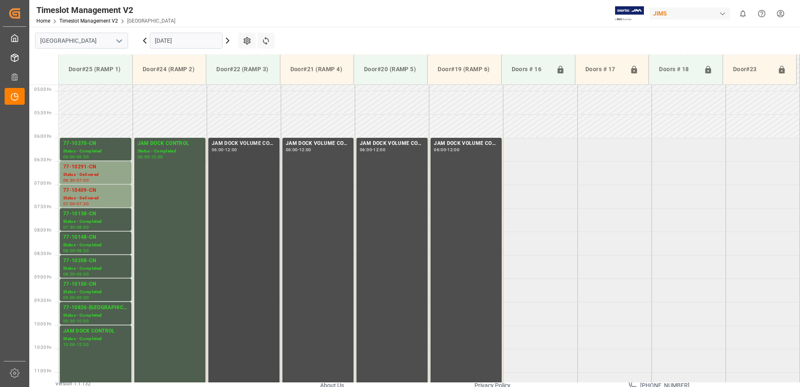
scroll to position [208, 0]
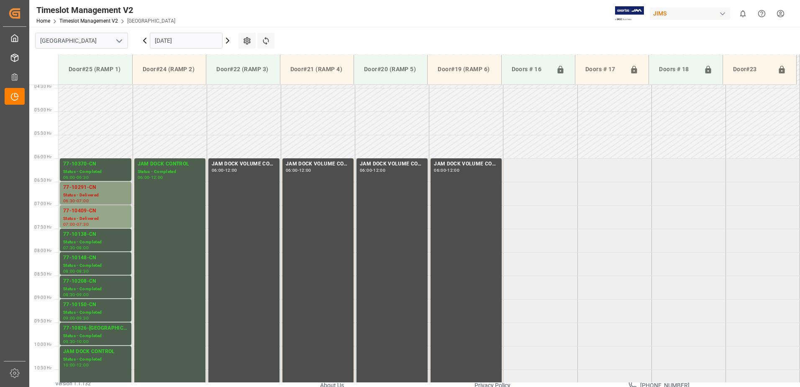
click at [90, 191] on div "77-10291-CN" at bounding box center [95, 187] width 65 height 8
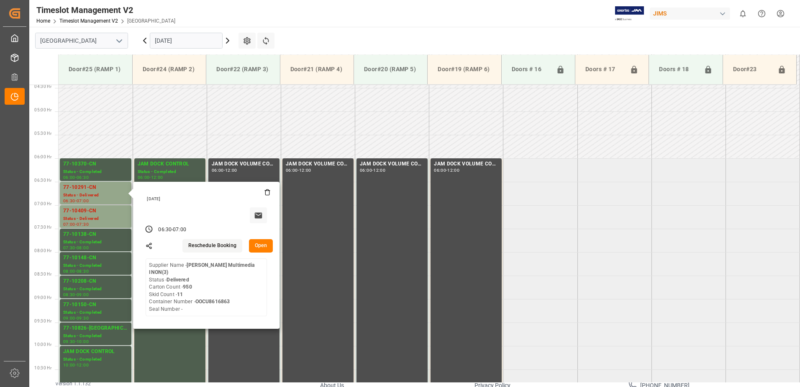
click at [261, 247] on button "Open" at bounding box center [261, 245] width 24 height 13
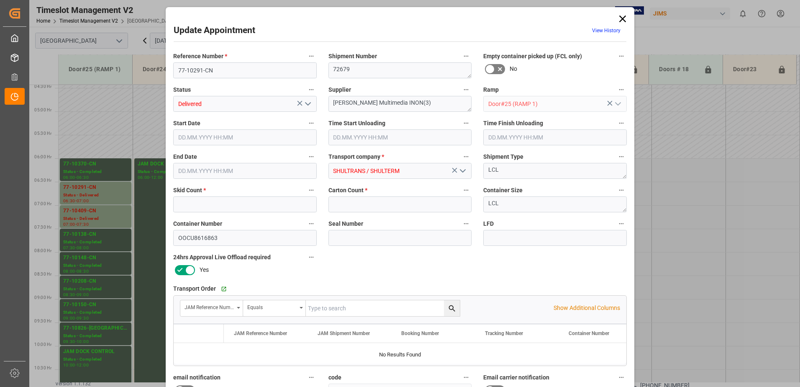
type input "11"
type input "950"
type input "17.09.2025 06:30"
type input "17.09.2025 09:00"
type input "17.09.2025 07:00"
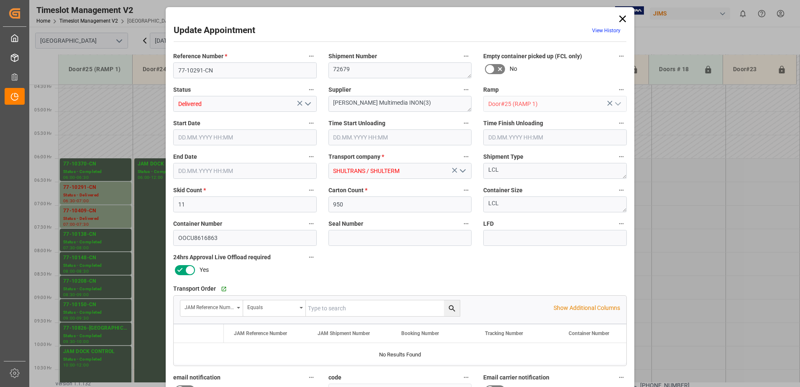
type input "15.09.2025 11:46"
click at [307, 105] on icon "open menu" at bounding box center [308, 104] width 10 height 10
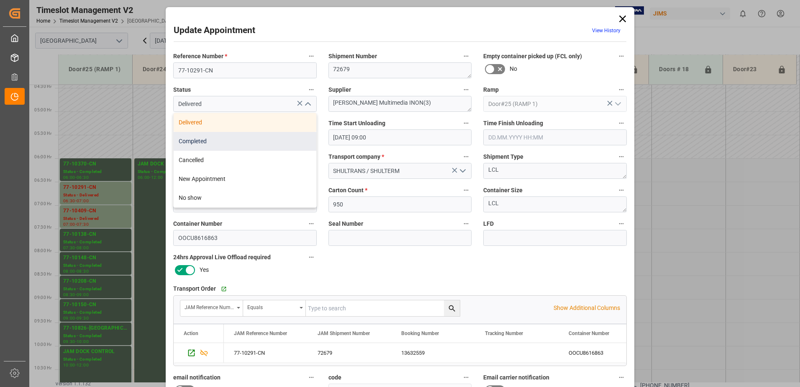
click at [247, 141] on div "Completed" at bounding box center [245, 141] width 143 height 19
type input "Completed"
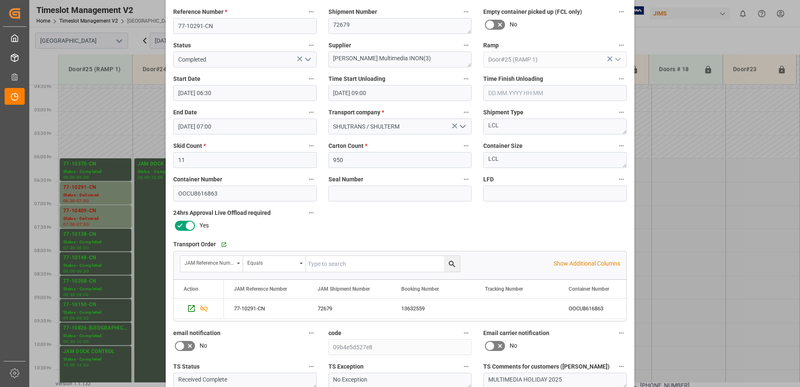
scroll to position [122, 0]
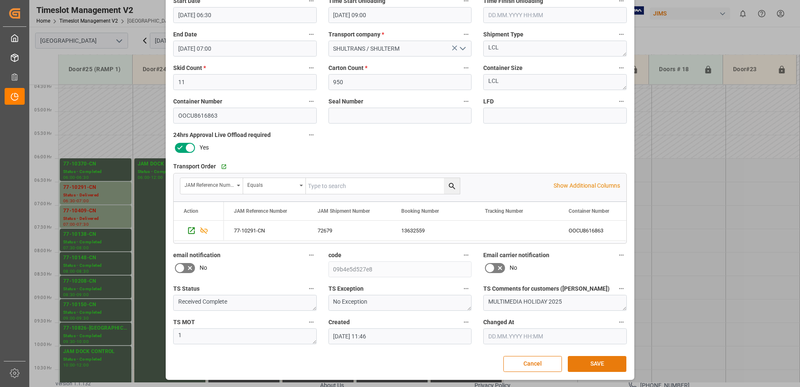
click at [581, 361] on button "SAVE" at bounding box center [597, 364] width 59 height 16
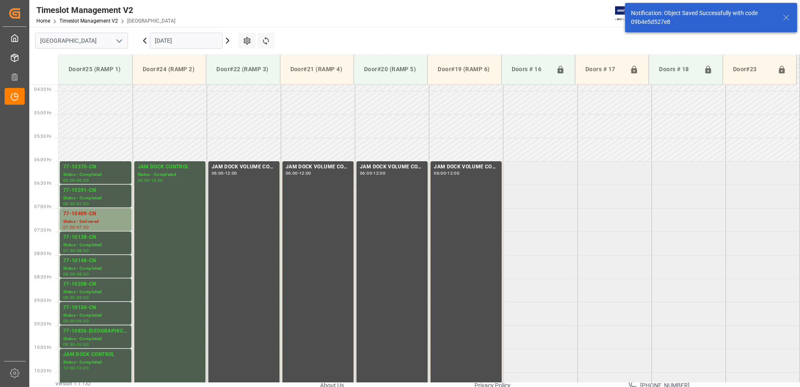
scroll to position [229, 0]
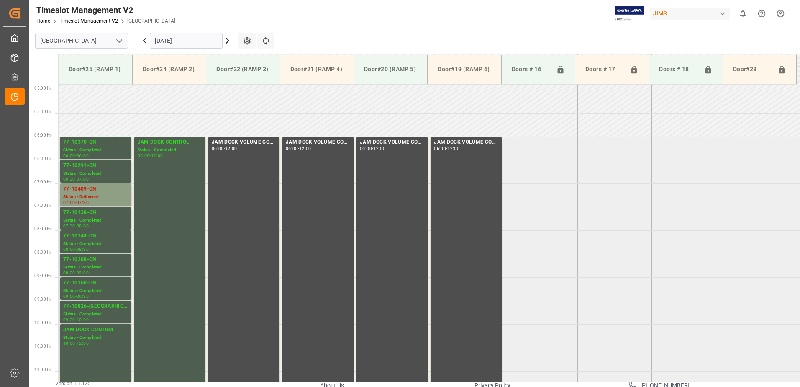
click at [103, 191] on div "77-10409-CN" at bounding box center [95, 189] width 65 height 8
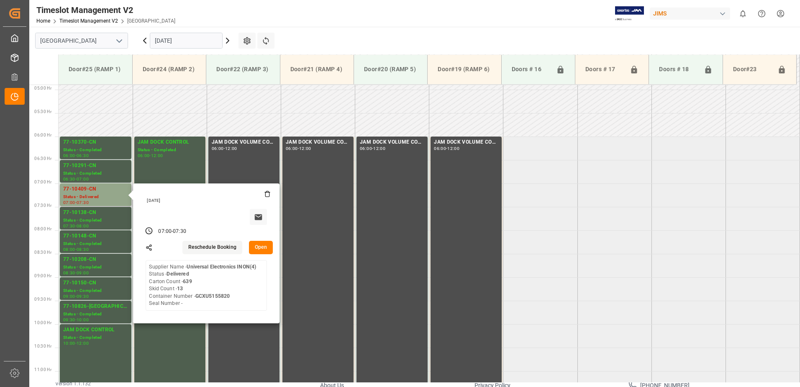
click at [264, 248] on button "Open" at bounding box center [261, 247] width 24 height 13
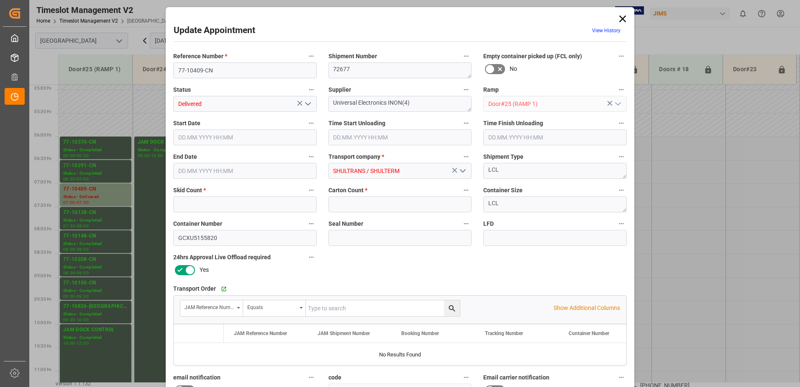
type input "13"
type input "639"
type input "17.09.2025 07:00"
type input "17.09.2025 09:15"
type input "17.09.2025 07:30"
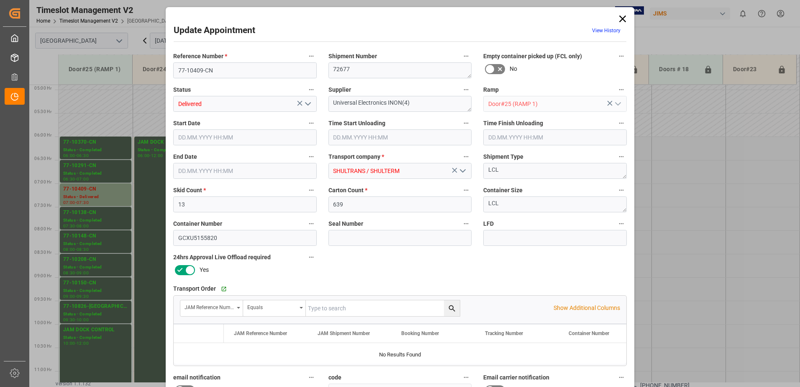
type input "15.09.2025 11:48"
click at [305, 105] on icon "open menu" at bounding box center [308, 104] width 10 height 10
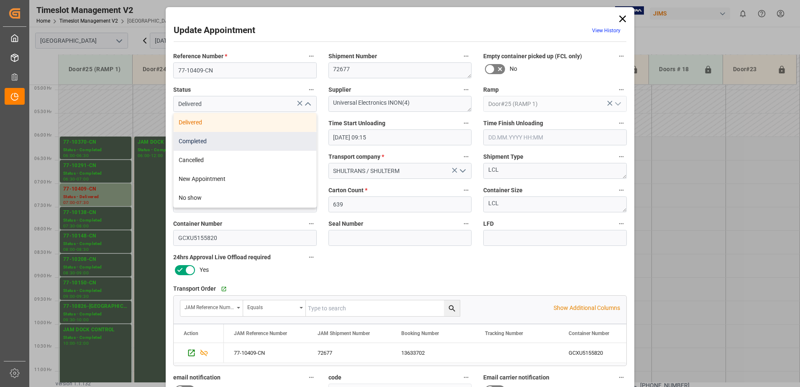
click at [248, 142] on div "Completed" at bounding box center [245, 141] width 143 height 19
type input "Completed"
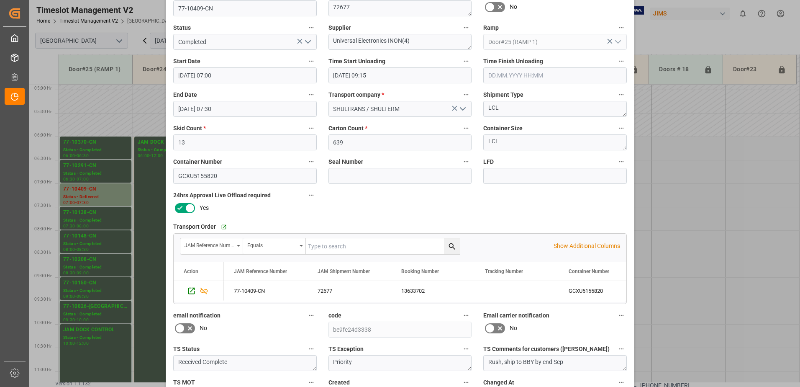
scroll to position [122, 0]
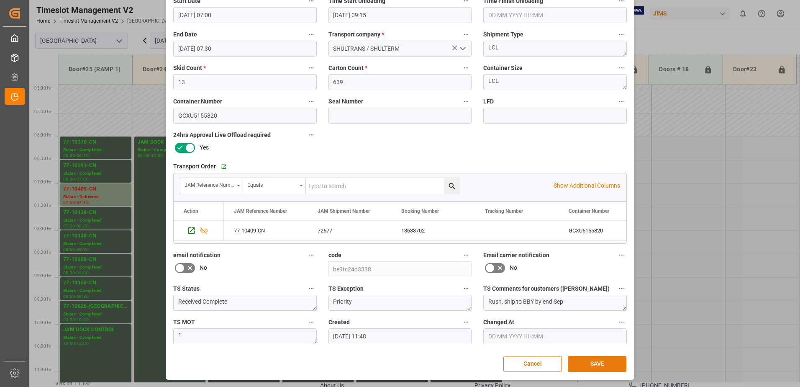
click at [598, 365] on button "SAVE" at bounding box center [597, 364] width 59 height 16
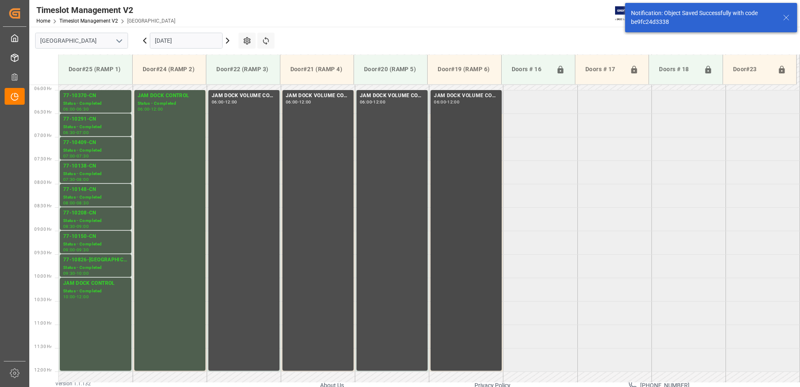
scroll to position [276, 0]
click at [144, 41] on icon at bounding box center [145, 40] width 3 height 5
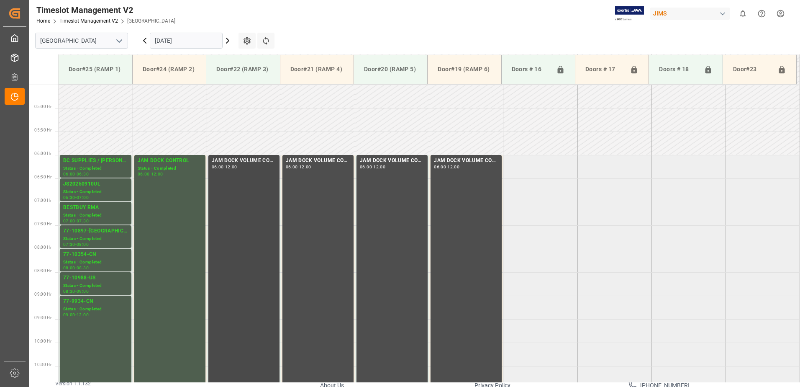
scroll to position [208, 0]
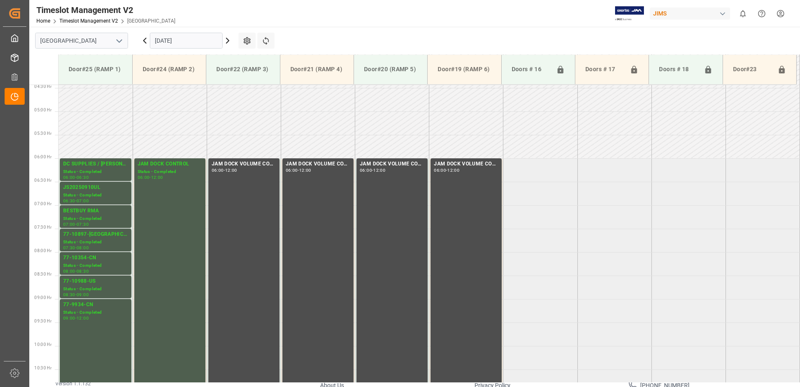
click at [142, 39] on icon at bounding box center [145, 41] width 10 height 10
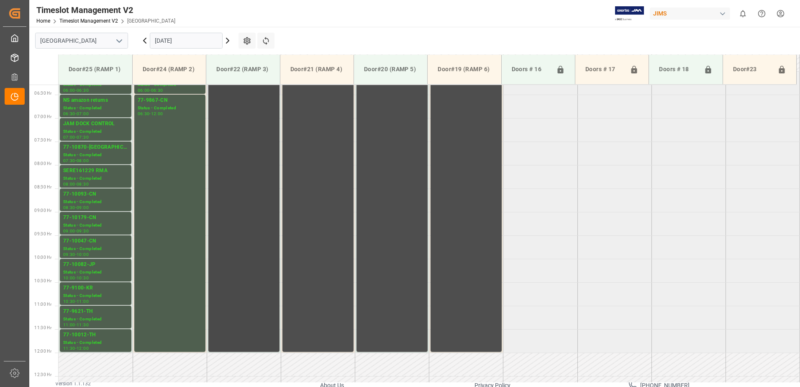
scroll to position [291, 0]
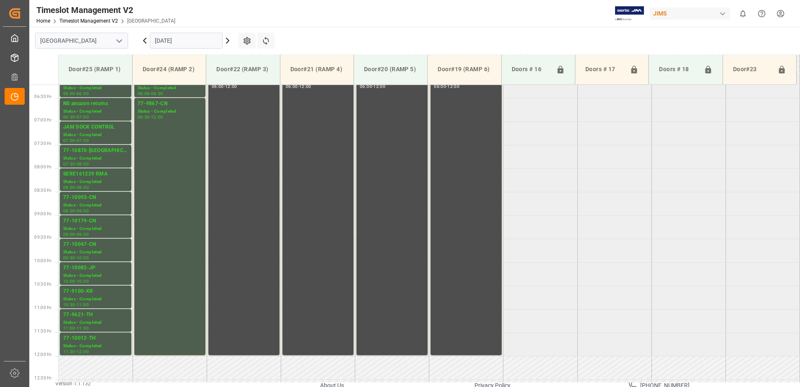
click at [144, 41] on icon at bounding box center [145, 41] width 10 height 10
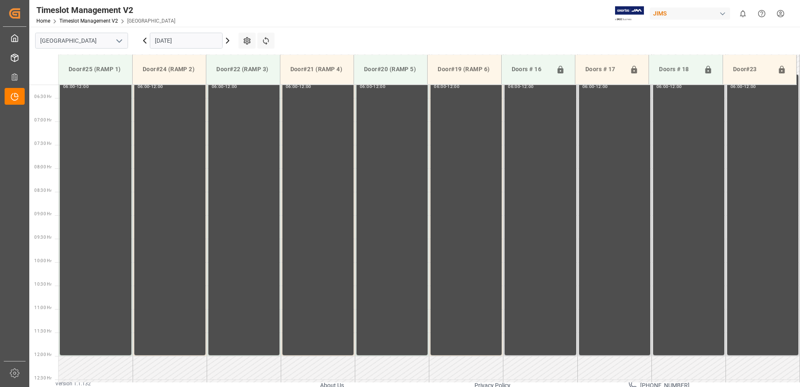
click at [192, 40] on input "14.09.2025" at bounding box center [186, 41] width 73 height 16
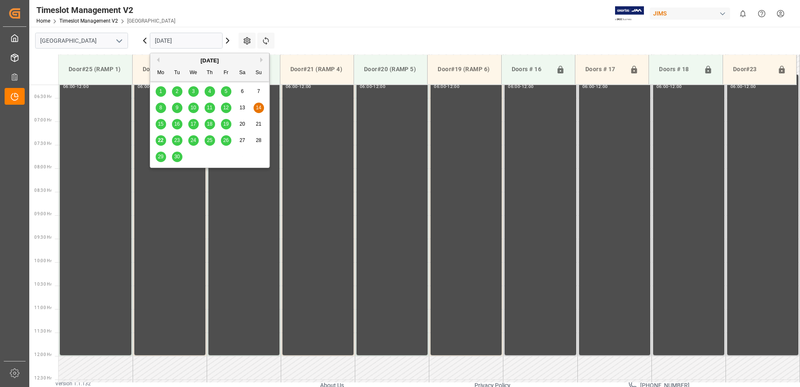
click at [160, 141] on span "22" at bounding box center [160, 140] width 5 height 6
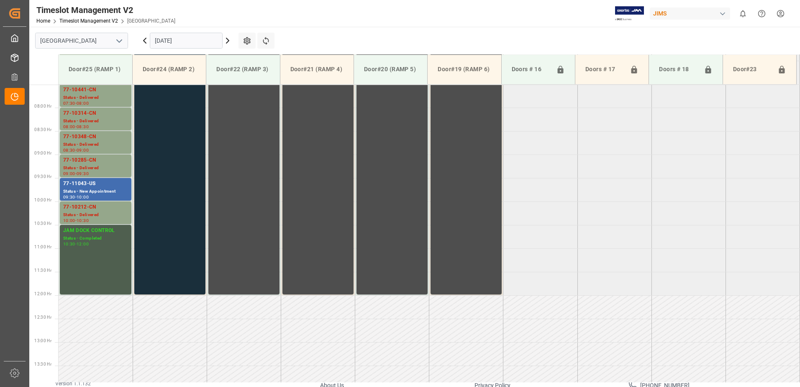
scroll to position [333, 0]
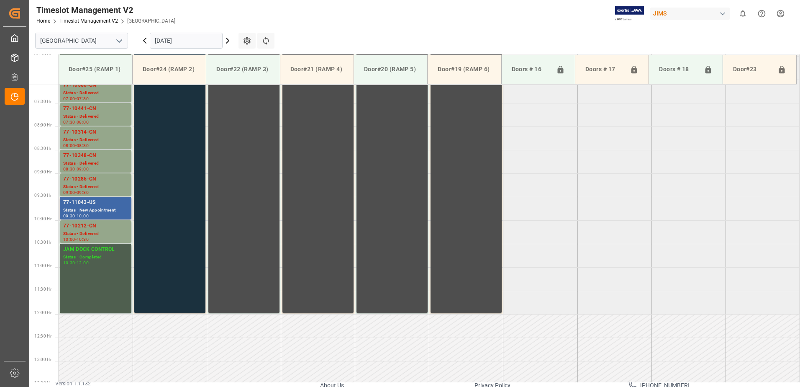
click at [88, 206] on div "77-11043-US" at bounding box center [95, 202] width 65 height 8
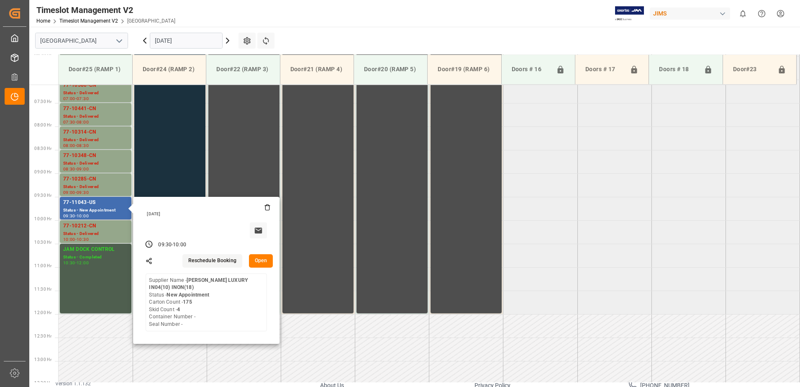
click at [259, 262] on button "Open" at bounding box center [261, 260] width 24 height 13
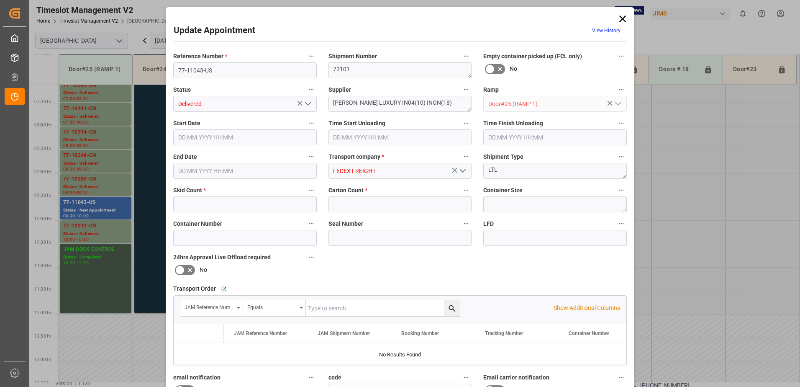
type input "4"
type input "175"
type input "22.09.2025 09:30"
type input "[DATE] 10:30"
type input "22.09.2025 10:00"
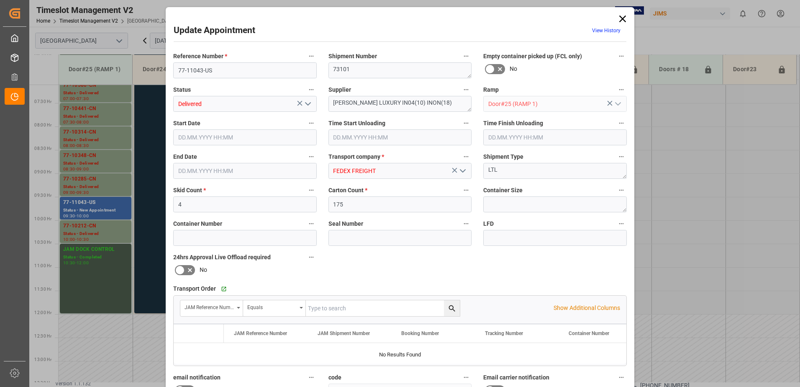
type input "19.09.2025 12:15"
click at [308, 105] on icon "open menu" at bounding box center [308, 104] width 10 height 10
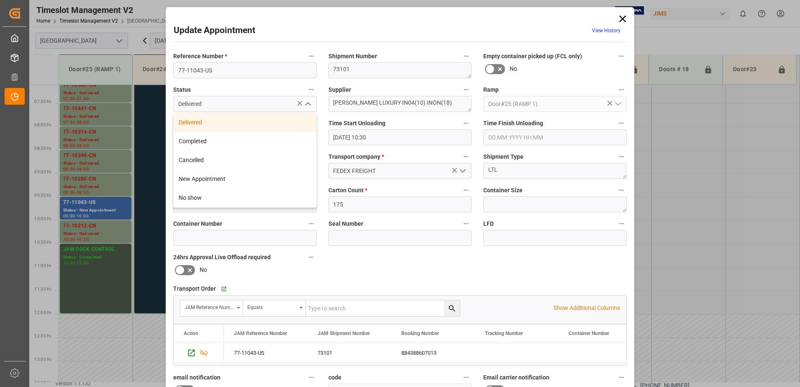
click at [208, 120] on div "Delivered" at bounding box center [245, 122] width 143 height 19
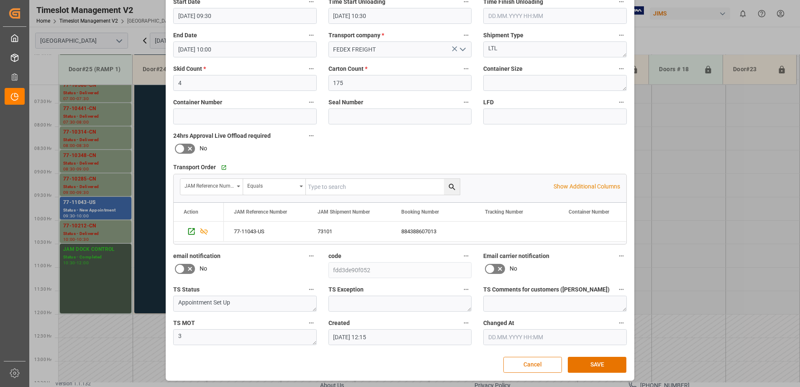
scroll to position [122, 0]
click at [590, 364] on button "SAVE" at bounding box center [597, 364] width 59 height 16
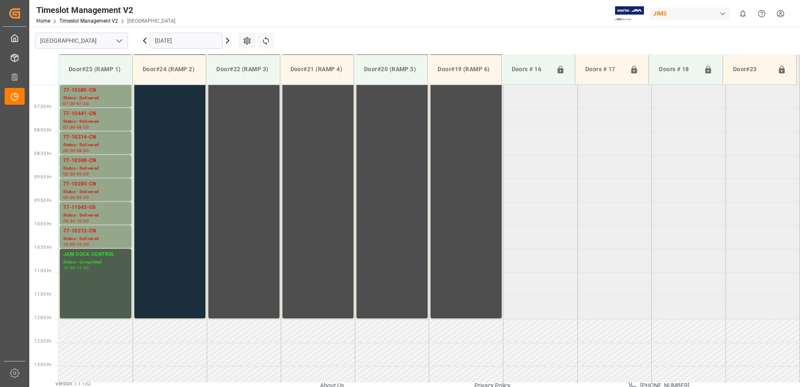
scroll to position [370, 0]
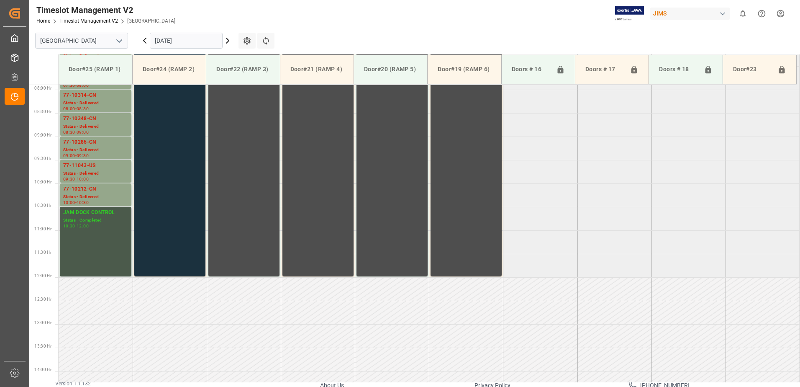
click at [97, 228] on div "10:30 - 12:00" at bounding box center [95, 226] width 65 height 5
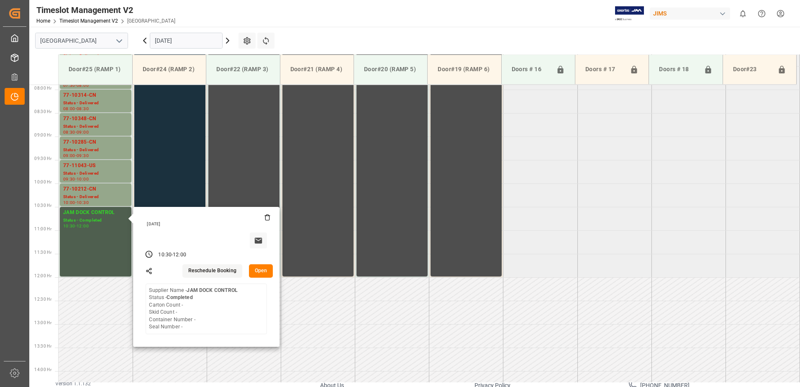
click at [259, 268] on button "Open" at bounding box center [261, 270] width 24 height 13
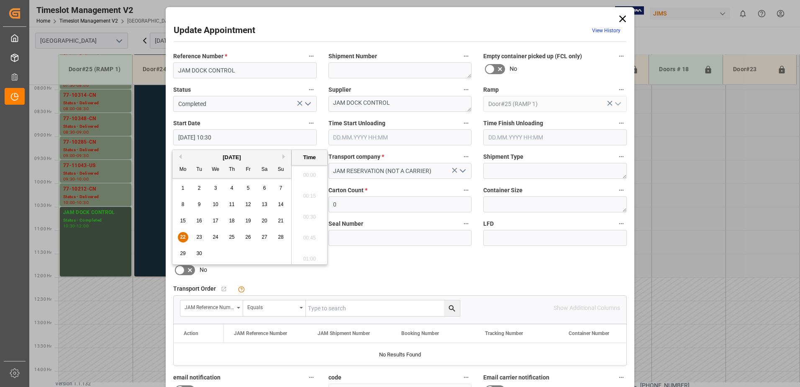
click at [233, 137] on input "[DATE] 10:30" at bounding box center [245, 137] width 144 height 16
click at [182, 237] on span "22" at bounding box center [182, 237] width 5 height 6
click at [310, 255] on li "11:00" at bounding box center [310, 256] width 36 height 21
type input "[DATE] 11:00"
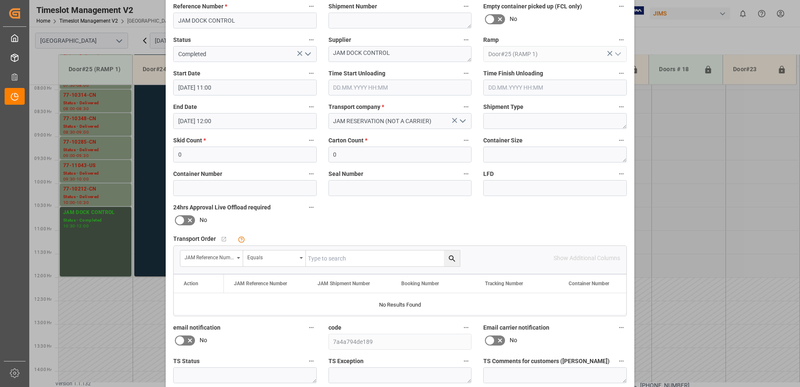
scroll to position [122, 0]
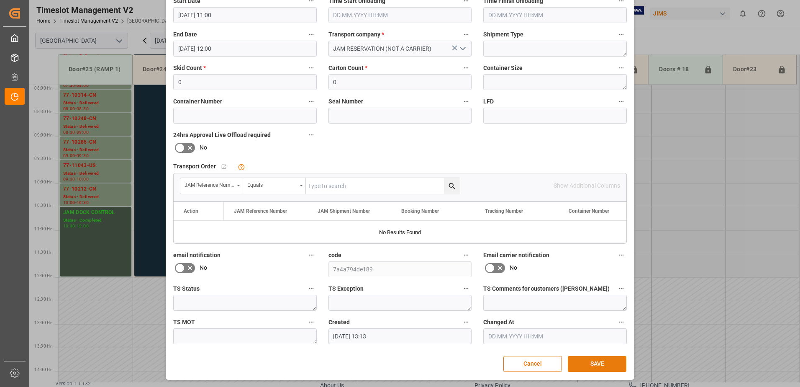
click at [598, 362] on button "SAVE" at bounding box center [597, 364] width 59 height 16
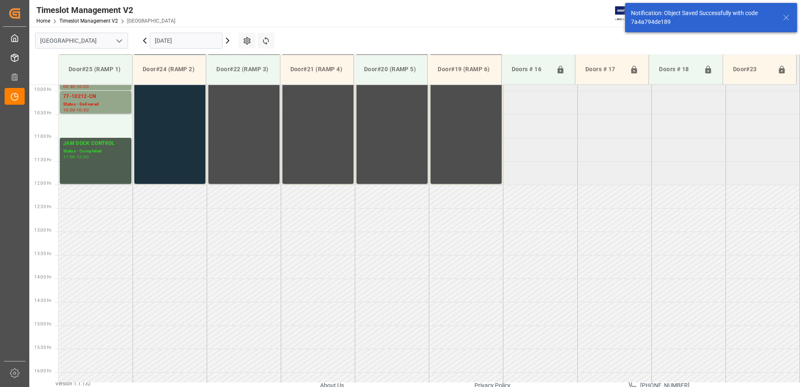
scroll to position [464, 0]
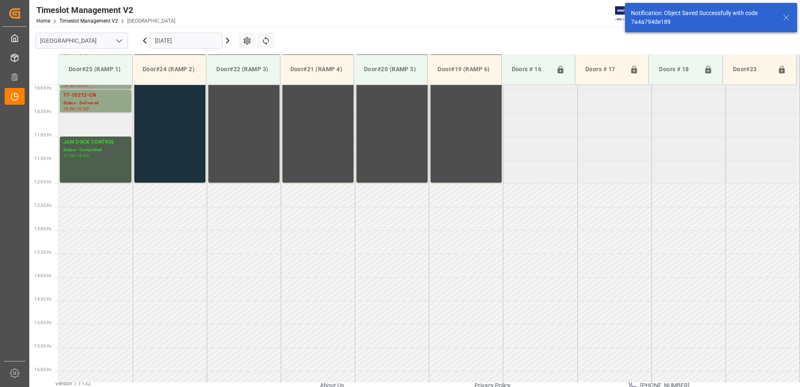
click at [87, 125] on td at bounding box center [96, 124] width 74 height 23
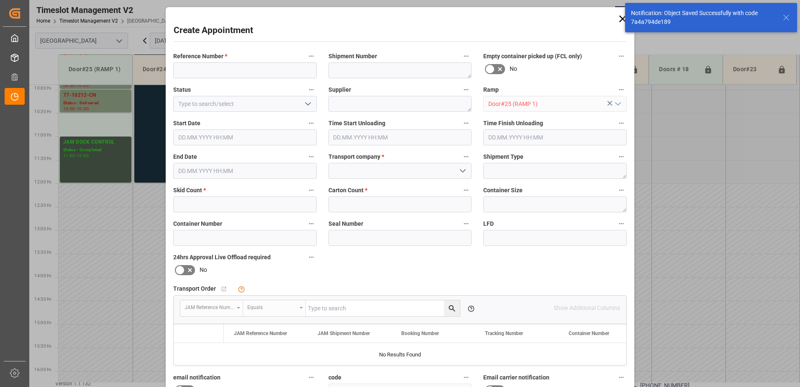
type input "[DATE] 10:30"
type input "[DATE] 11:00"
click at [203, 69] on input at bounding box center [245, 70] width 144 height 16
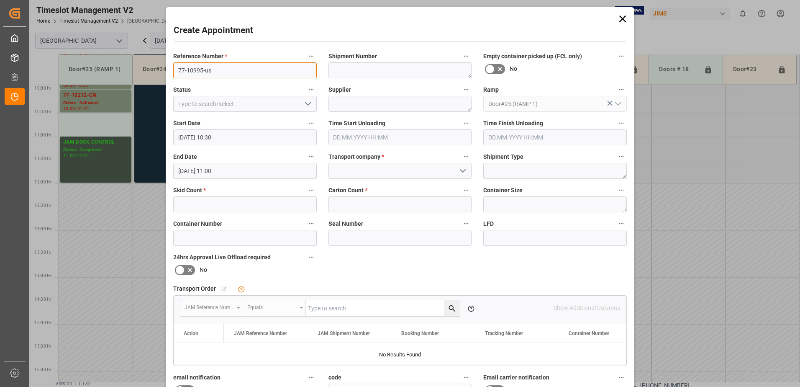
type input "77-10995-us"
click at [464, 172] on icon "open menu" at bounding box center [463, 171] width 10 height 10
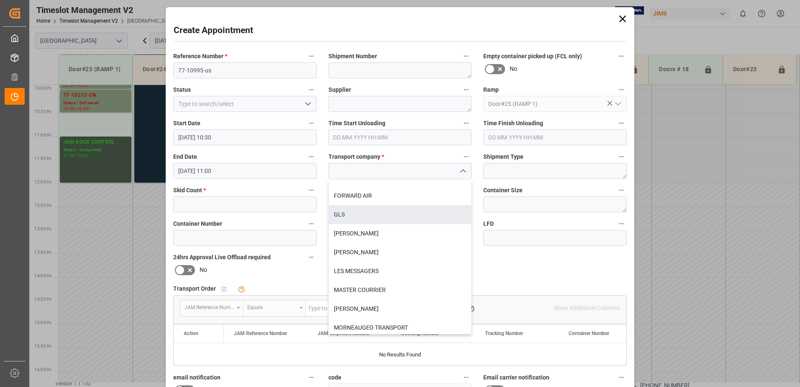
scroll to position [167, 0]
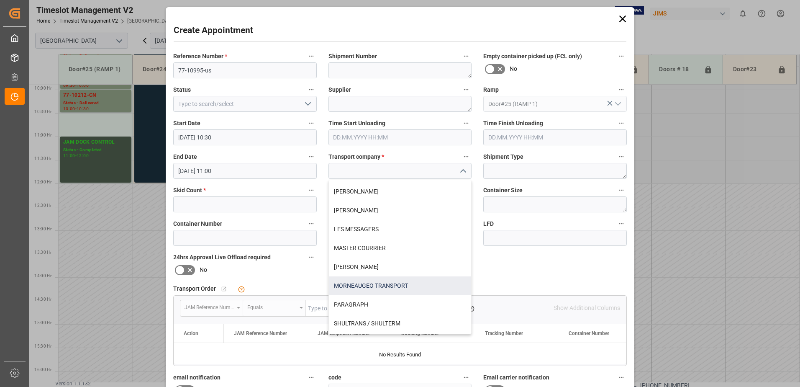
click at [394, 285] on div "MORNEAUGEO TRANSPORT" at bounding box center [400, 285] width 143 height 19
type input "MORNEAUGEO TRANSPORT"
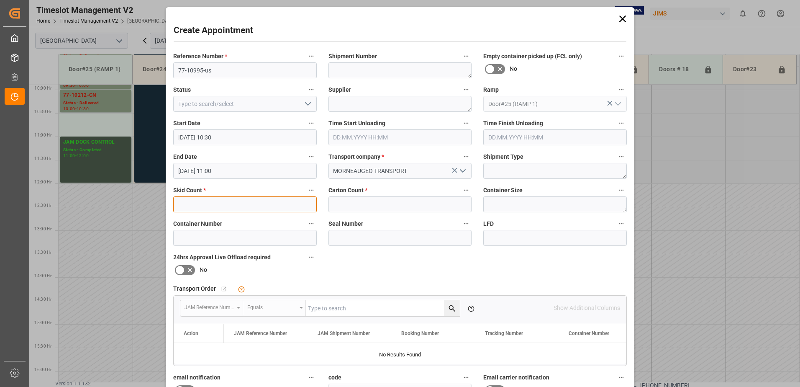
click at [236, 207] on input "text" at bounding box center [245, 204] width 144 height 16
type input "1"
click at [349, 205] on input "text" at bounding box center [401, 204] width 144 height 16
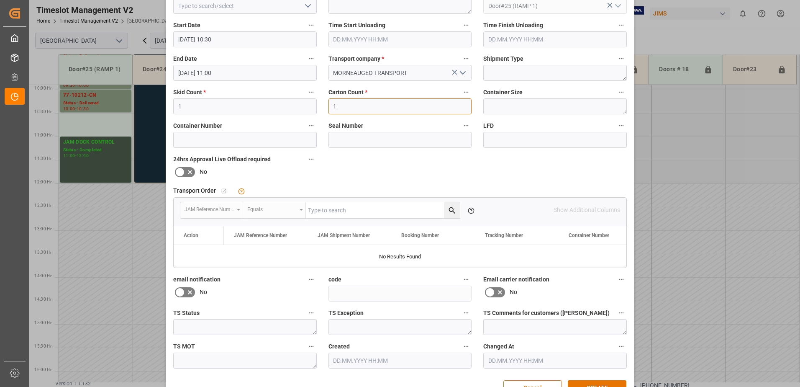
scroll to position [122, 0]
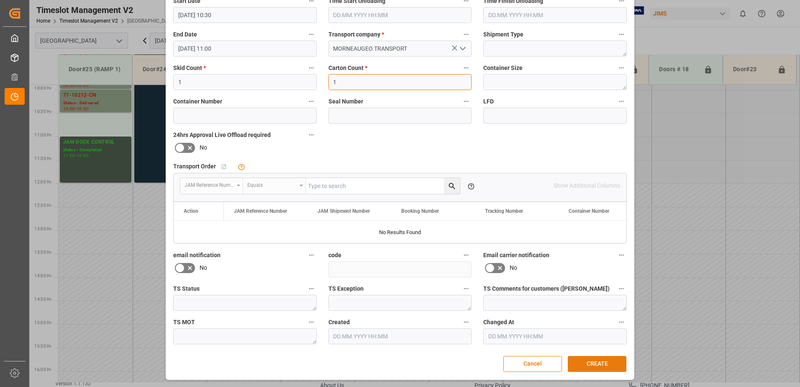
type input "1"
click at [592, 364] on button "CREATE" at bounding box center [597, 364] width 59 height 16
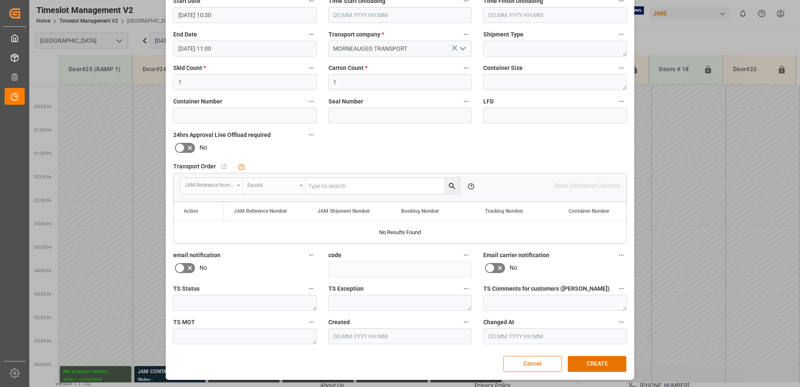
click at [536, 363] on button "Cancel" at bounding box center [533, 364] width 59 height 16
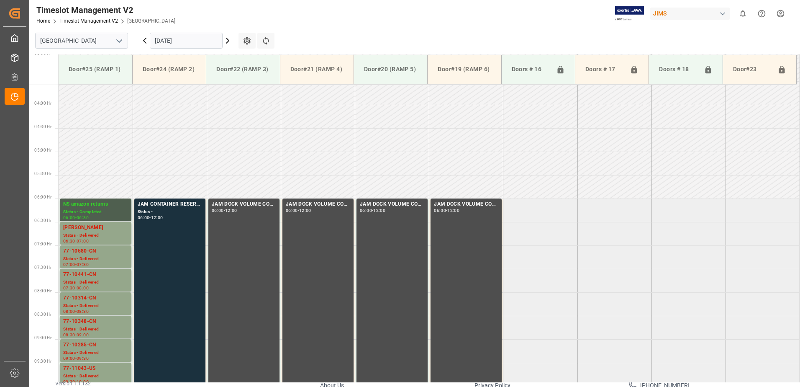
scroll to position [293, 0]
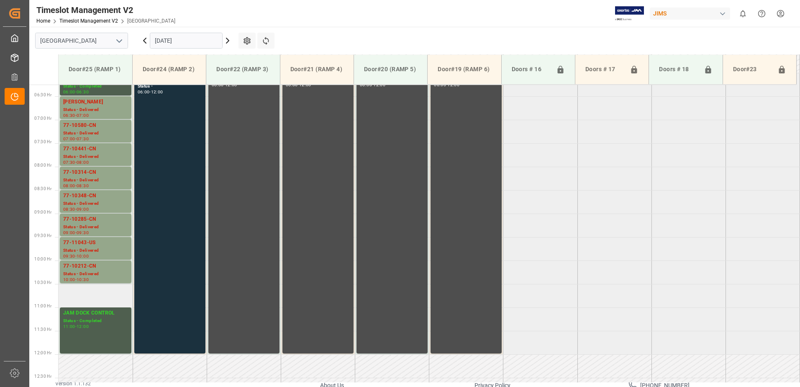
click at [86, 296] on td at bounding box center [96, 295] width 74 height 23
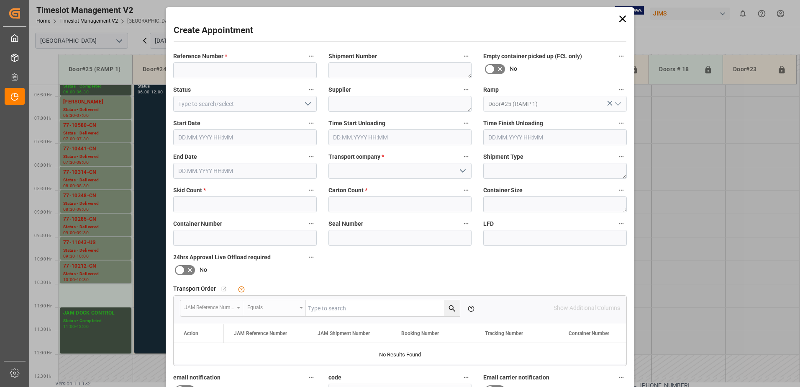
type input "[DATE] 10:30"
type input "[DATE] 11:00"
click at [621, 20] on icon at bounding box center [623, 19] width 12 height 12
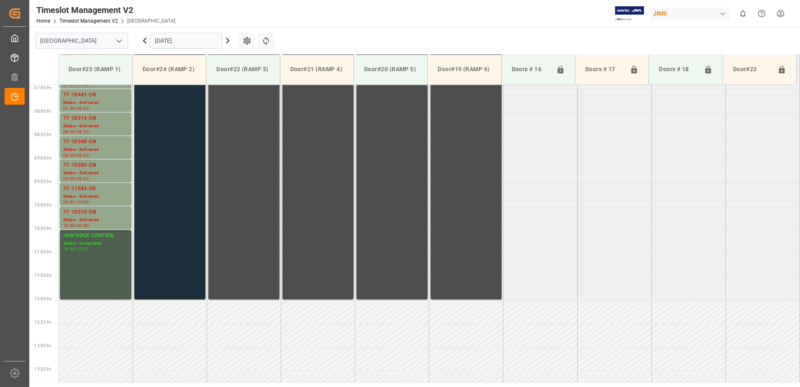
scroll to position [338, 0]
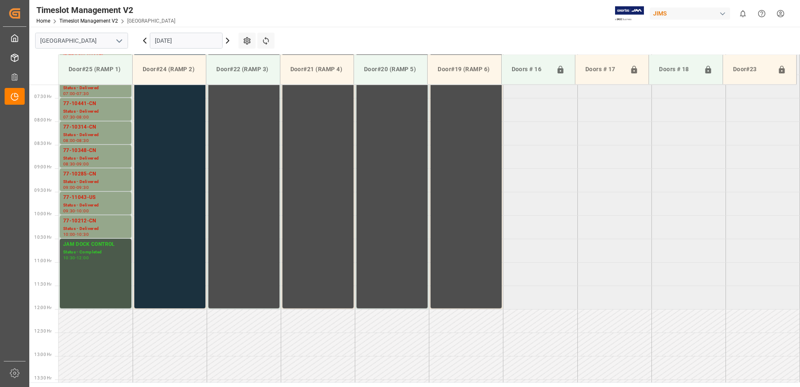
click at [99, 270] on div "JAM DOCK CONTROL Status - Completed 10:30 - 12:00" at bounding box center [95, 273] width 65 height 66
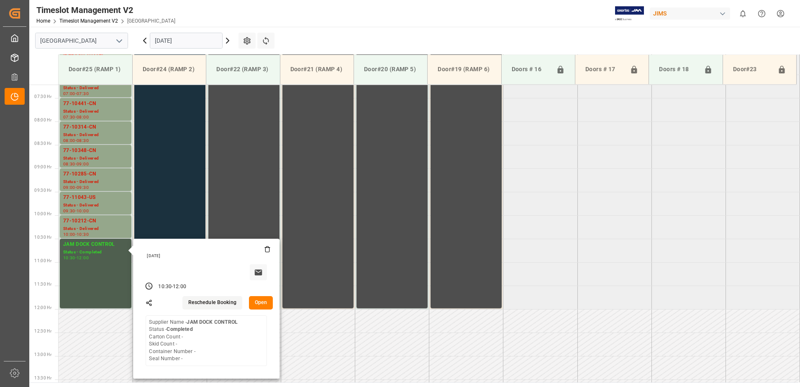
click at [262, 301] on button "Open" at bounding box center [261, 302] width 24 height 13
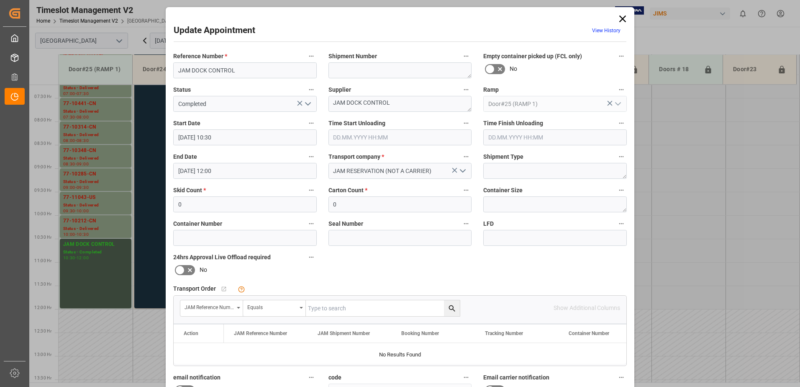
click at [232, 139] on input "[DATE] 10:30" at bounding box center [245, 137] width 144 height 16
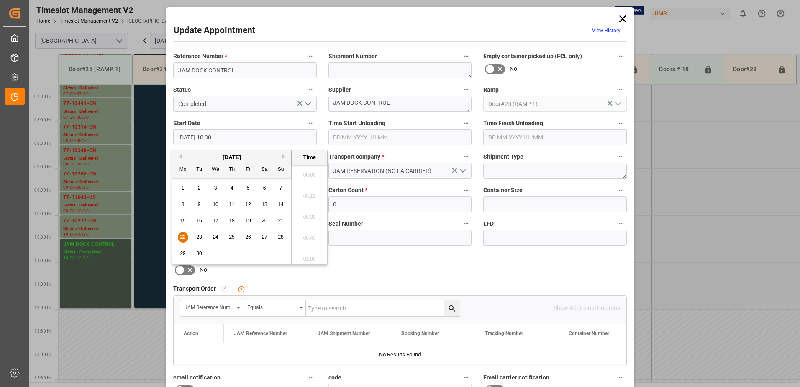
scroll to position [840, 0]
click at [181, 237] on span "22" at bounding box center [182, 237] width 5 height 6
click at [306, 256] on li "11:00" at bounding box center [310, 256] width 36 height 21
type input "[DATE] 11:00"
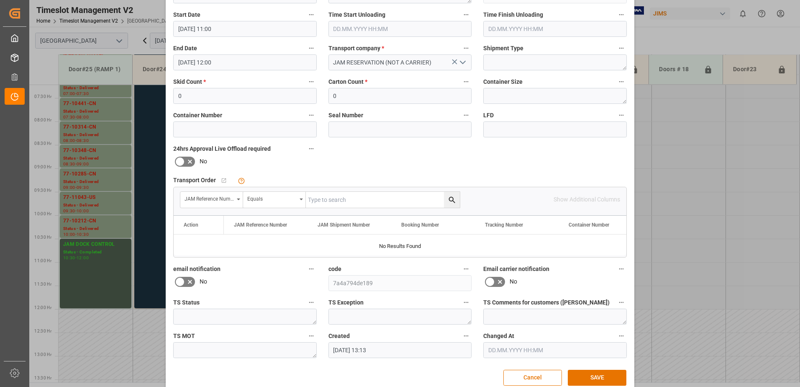
scroll to position [122, 0]
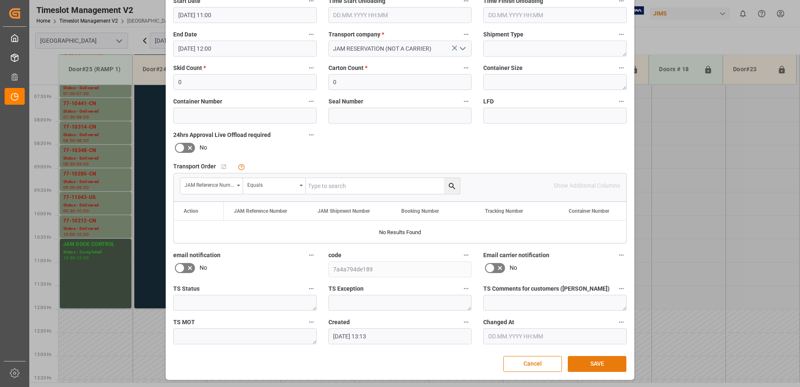
click at [596, 364] on button "SAVE" at bounding box center [597, 364] width 59 height 16
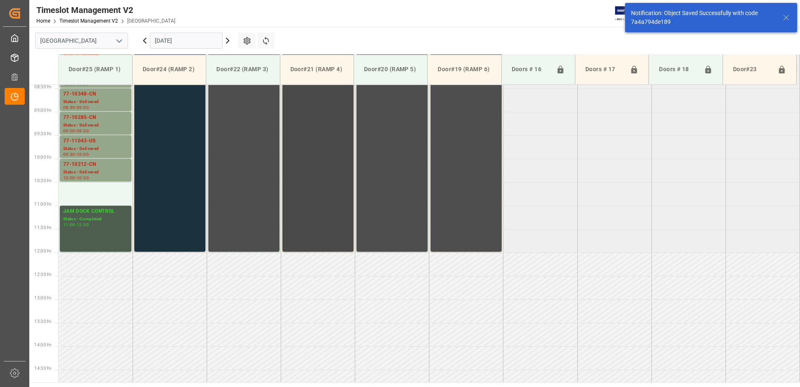
scroll to position [380, 0]
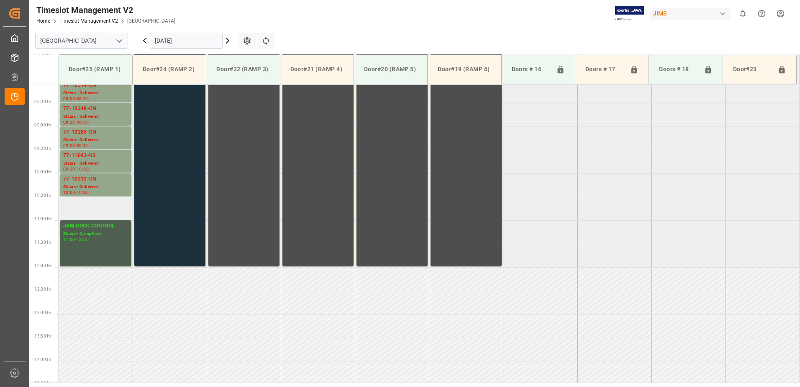
click at [87, 210] on td at bounding box center [96, 208] width 74 height 23
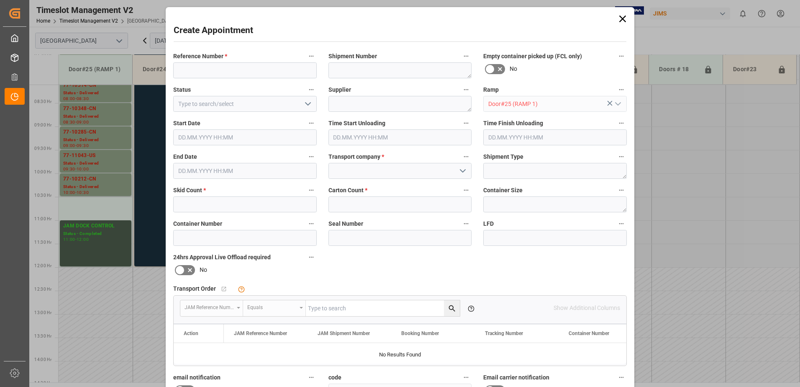
type input "[DATE] 10:30"
type input "[DATE] 11:00"
click at [220, 71] on input at bounding box center [245, 70] width 144 height 16
type input "77-10995-us"
click at [358, 171] on input at bounding box center [401, 171] width 144 height 16
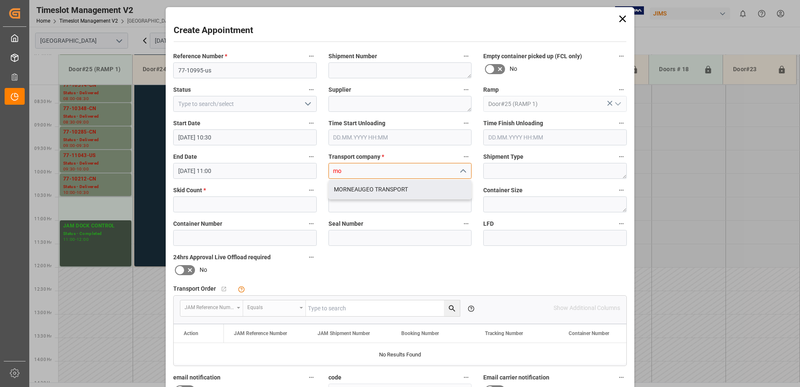
click at [375, 187] on div "MORNEAUGEO TRANSPORT" at bounding box center [400, 189] width 143 height 19
type input "MORNEAUGEO TRANSPORT"
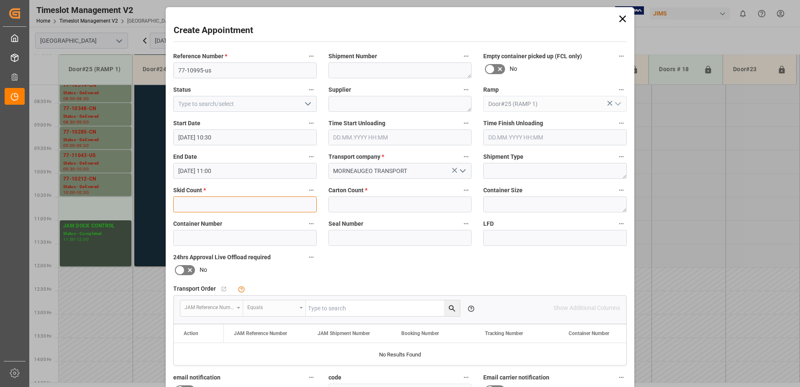
click at [239, 205] on input "text" at bounding box center [245, 204] width 144 height 16
type input "1"
click at [386, 201] on input "text" at bounding box center [401, 204] width 144 height 16
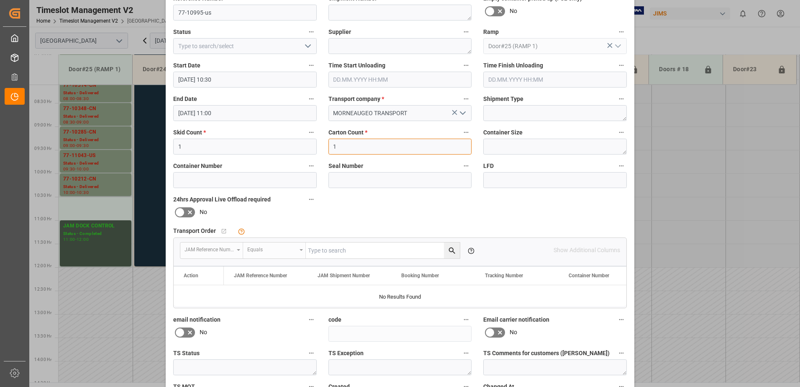
scroll to position [122, 0]
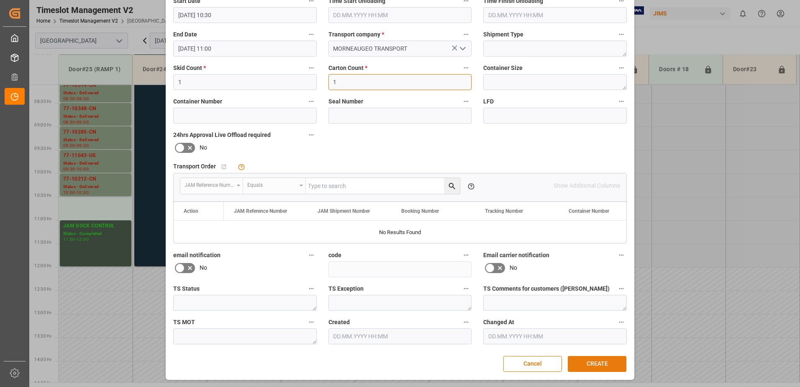
type input "1"
click at [596, 362] on button "CREATE" at bounding box center [597, 364] width 59 height 16
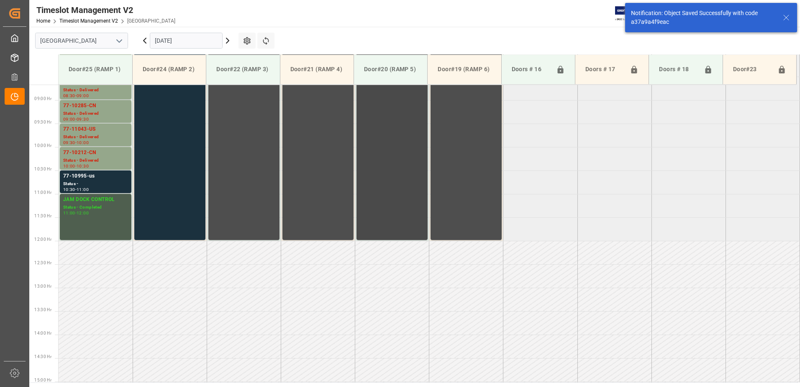
scroll to position [417, 0]
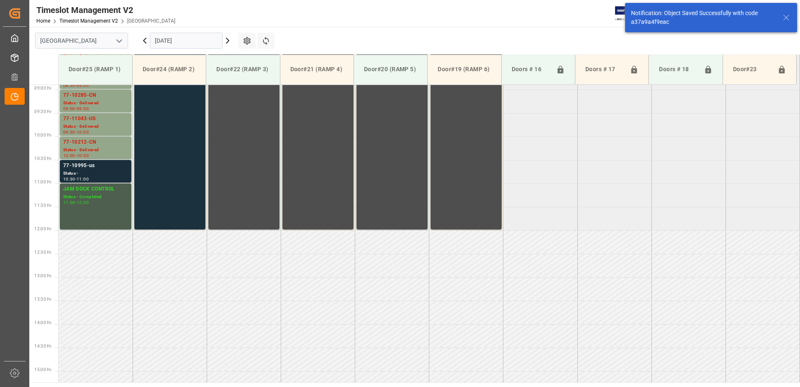
click at [85, 170] on div "Status -" at bounding box center [95, 173] width 65 height 7
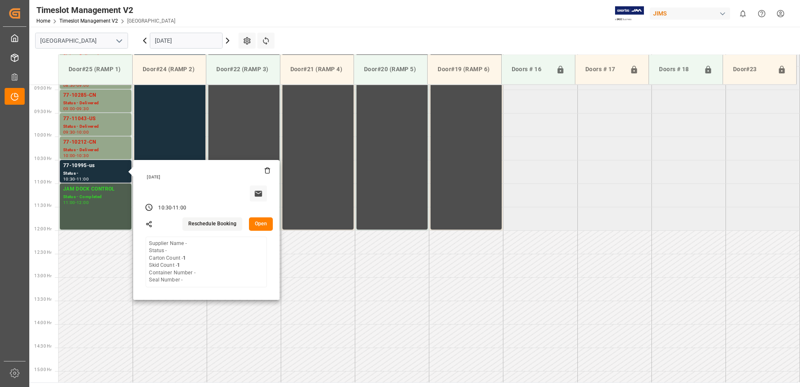
click at [261, 222] on button "Open" at bounding box center [261, 223] width 24 height 13
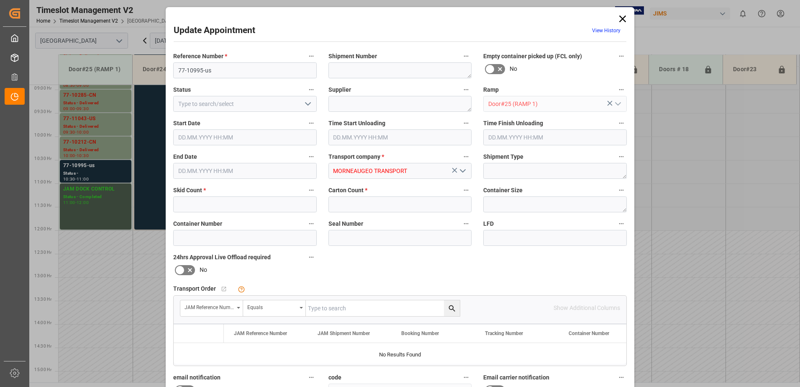
type input "1"
type input "[DATE] 10:30"
type input "[DATE] 11:00"
type input "[DATE] 14:57"
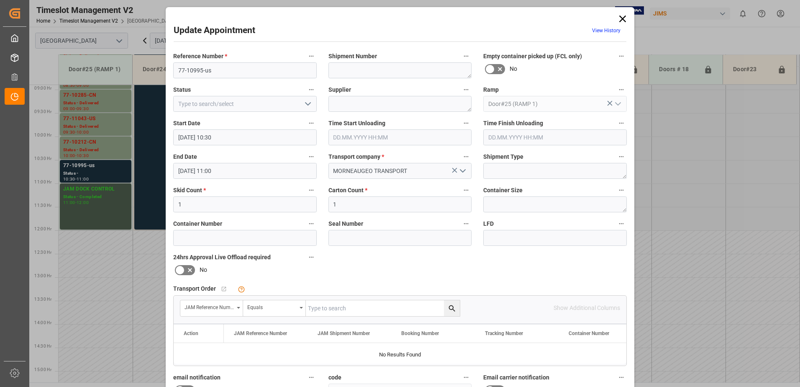
drag, startPoint x: 339, startPoint y: 310, endPoint x: 334, endPoint y: 306, distance: 5.9
click at [338, 310] on input "text" at bounding box center [383, 308] width 154 height 16
type input "77-10995-us"
click at [452, 309] on icon "search button" at bounding box center [452, 308] width 6 height 6
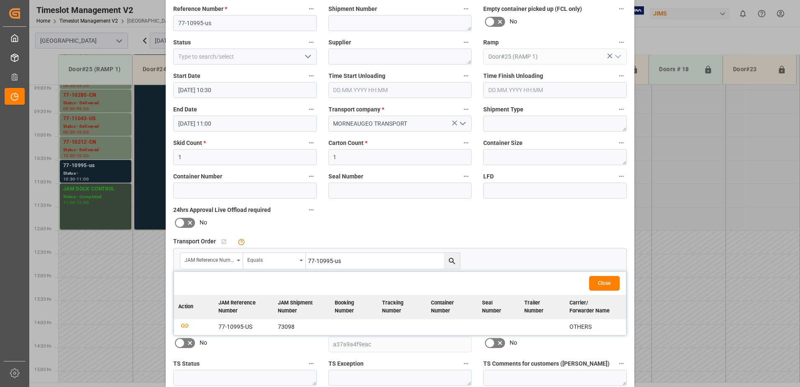
scroll to position [122, 0]
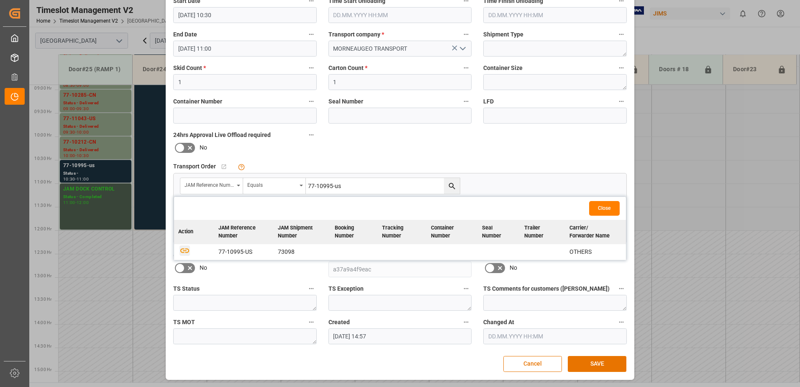
click at [182, 250] on icon "button" at bounding box center [185, 250] width 10 height 10
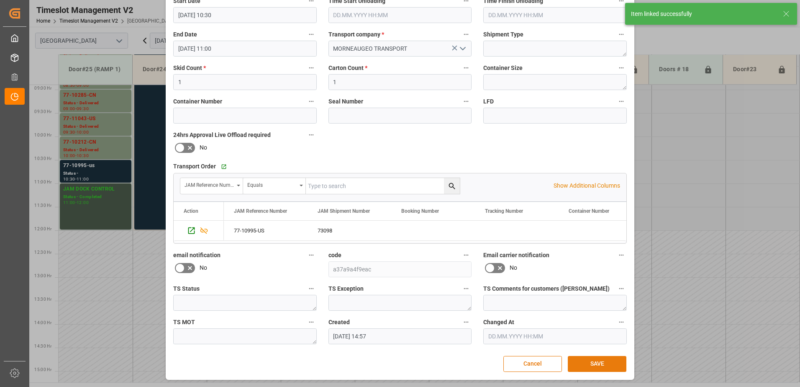
click at [593, 364] on button "SAVE" at bounding box center [597, 364] width 59 height 16
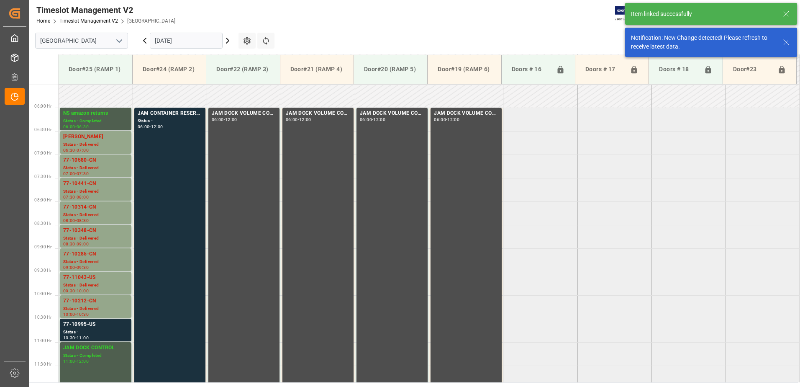
scroll to position [417, 0]
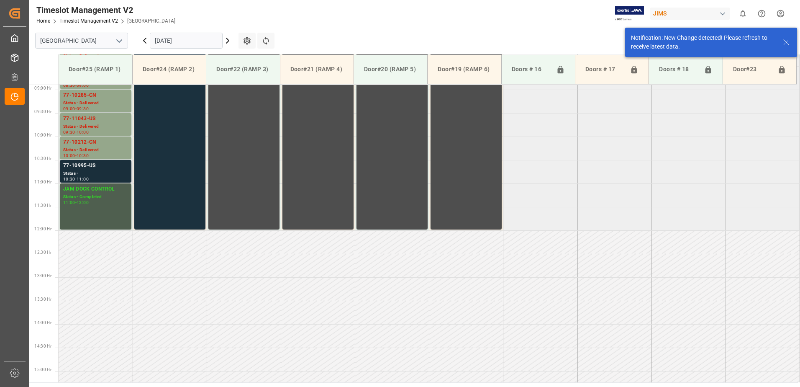
click at [88, 168] on div "77-10995-US" at bounding box center [95, 166] width 65 height 8
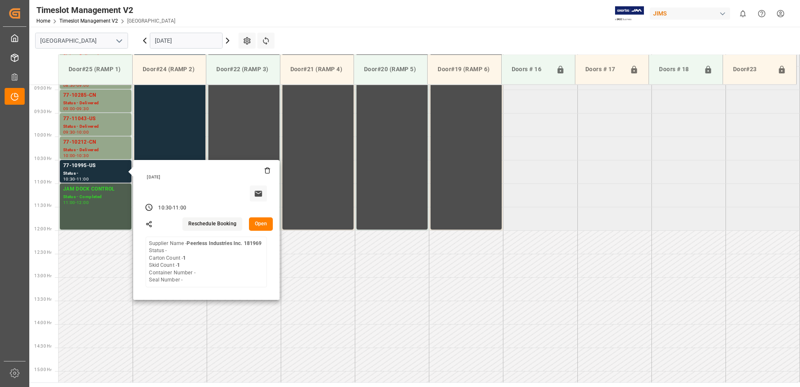
click at [259, 224] on button "Open" at bounding box center [261, 223] width 24 height 13
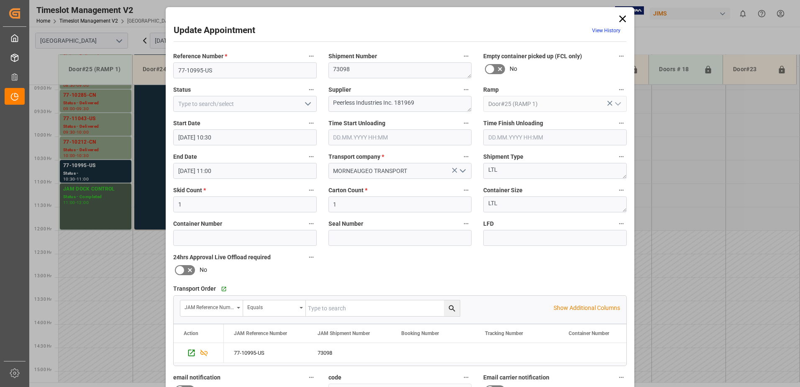
click at [306, 103] on icon "open menu" at bounding box center [308, 104] width 10 height 10
click at [211, 123] on div "Delivered" at bounding box center [245, 122] width 143 height 19
type input "Delivered"
click at [344, 138] on input "text" at bounding box center [401, 137] width 144 height 16
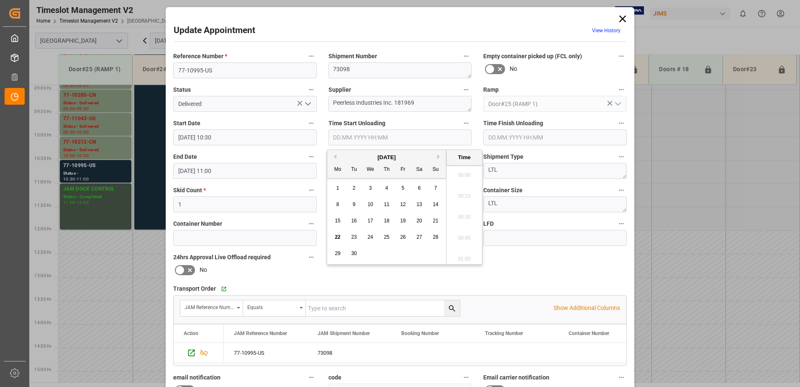
scroll to position [861, 0]
click at [337, 237] on span "22" at bounding box center [337, 237] width 5 height 6
click at [461, 213] on li "10:45" at bounding box center [465, 214] width 36 height 21
type input "[DATE] 10:45"
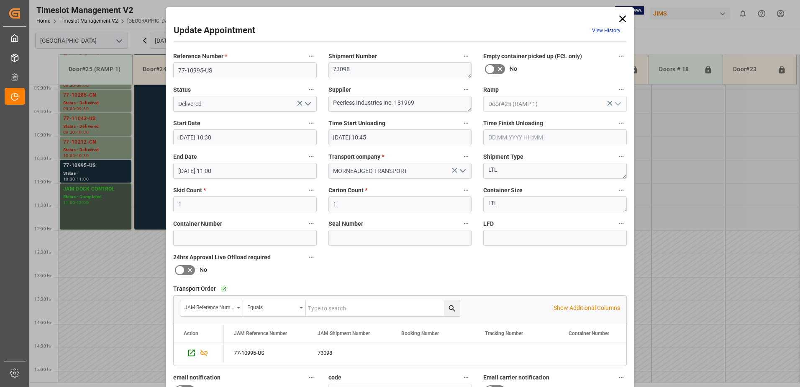
click at [512, 138] on input "text" at bounding box center [555, 137] width 144 height 16
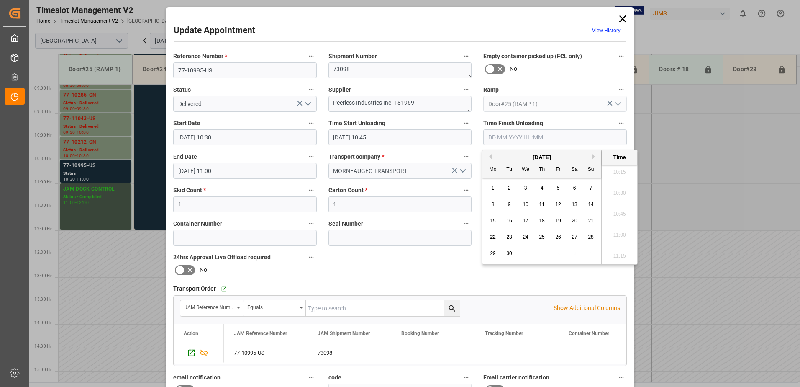
click at [492, 237] on span "22" at bounding box center [492, 237] width 5 height 6
click at [614, 236] on li "11:00" at bounding box center [620, 235] width 36 height 21
type input "[DATE] 11:00"
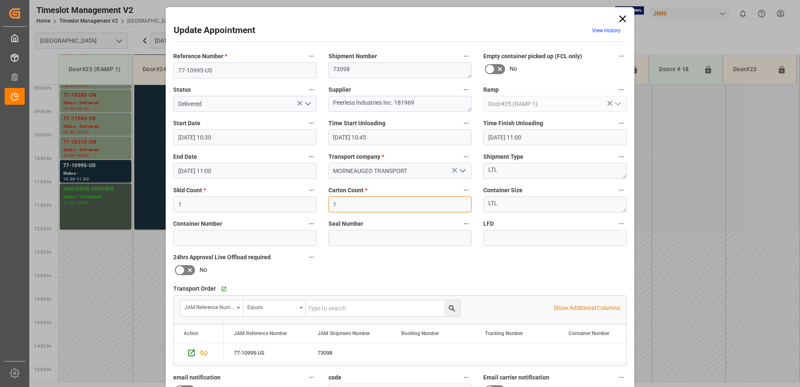
click at [340, 204] on input "1" at bounding box center [401, 204] width 144 height 16
type input "1"
drag, startPoint x: 422, startPoint y: 103, endPoint x: 382, endPoint y: 104, distance: 40.6
click at [382, 104] on textarea "Peerless Industries Inc. 181969" at bounding box center [401, 104] width 144 height 16
click at [400, 103] on textarea "Peerless Industries IN06(" at bounding box center [401, 104] width 144 height 16
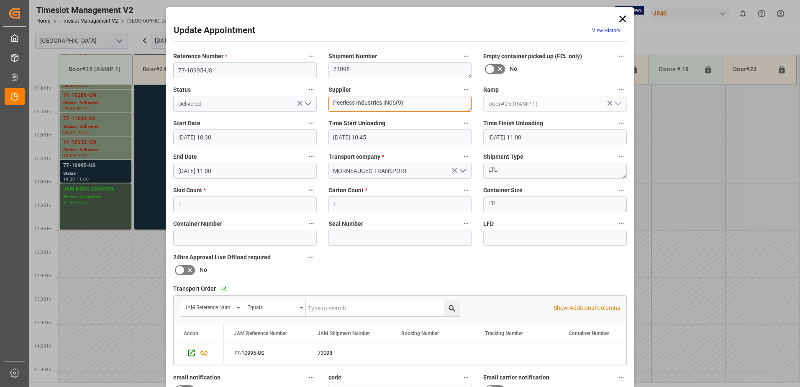
type textarea "Peerless Industries IN06(9)"
click at [339, 200] on input "1" at bounding box center [401, 204] width 144 height 16
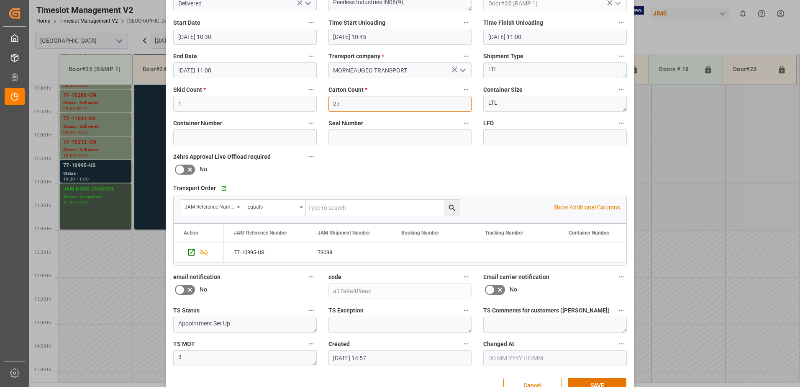
scroll to position [122, 0]
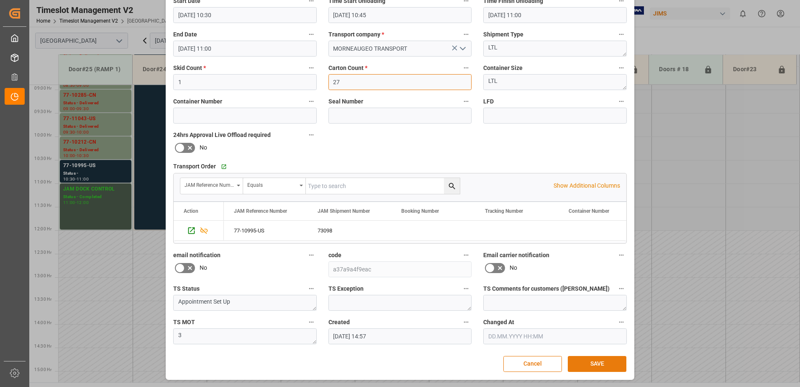
type input "27"
click at [595, 364] on button "SAVE" at bounding box center [597, 364] width 59 height 16
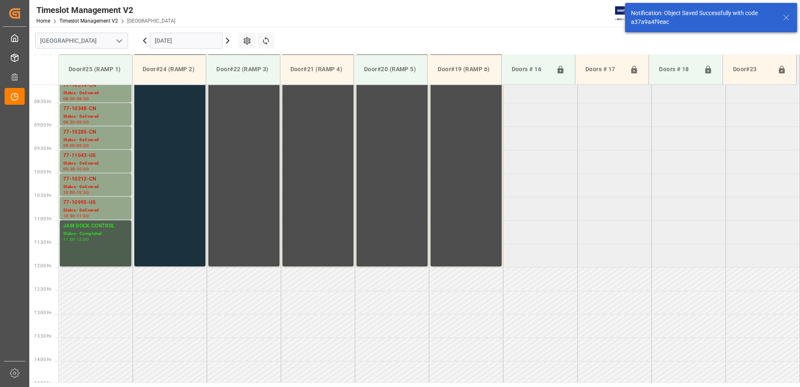
scroll to position [417, 0]
